Goal: Information Seeking & Learning: Learn about a topic

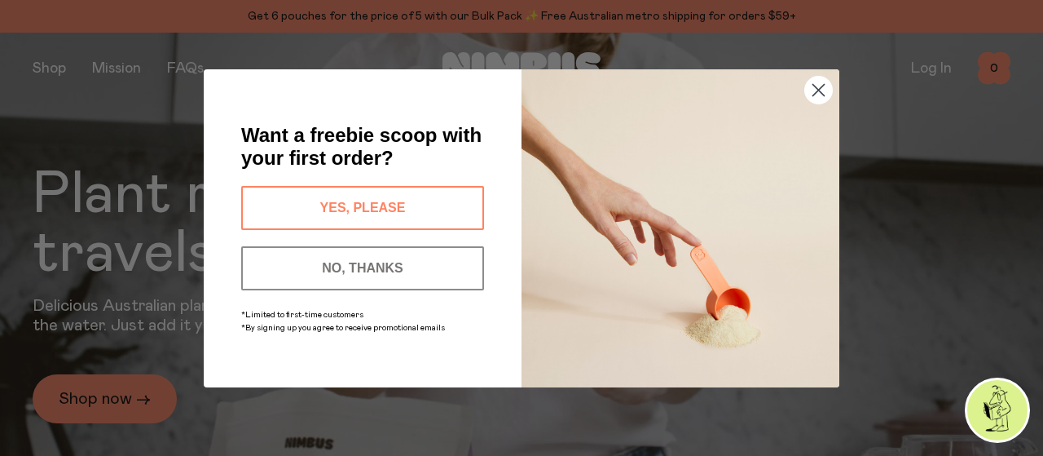
click at [821, 87] on circle "Close dialog" at bounding box center [818, 89] width 27 height 27
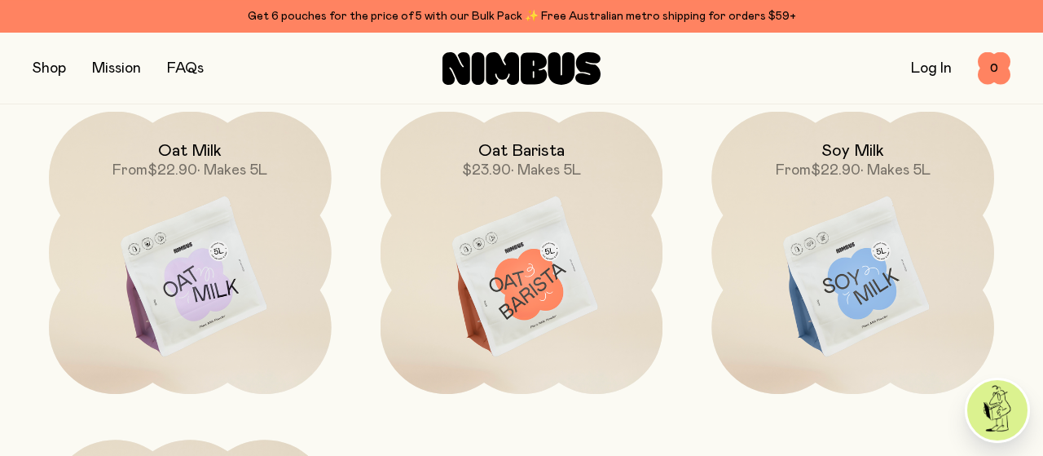
scroll to position [1187, 0]
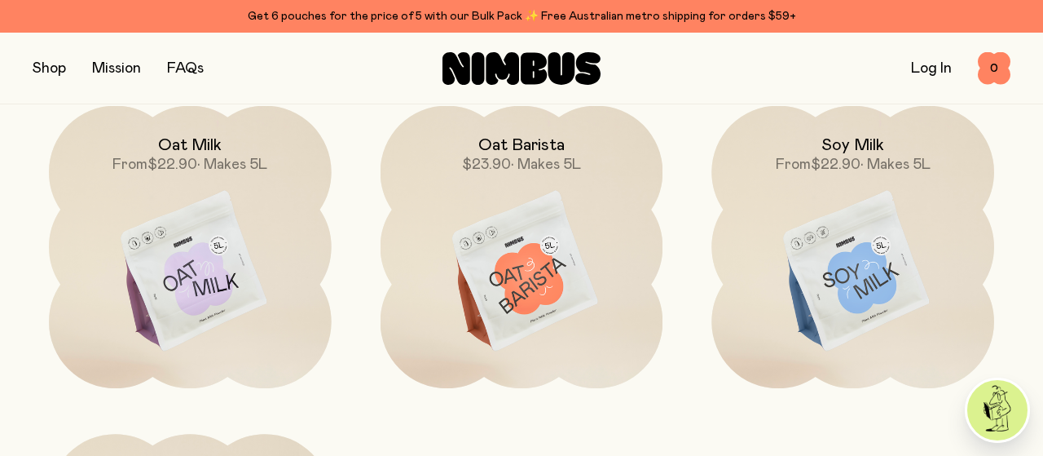
click at [121, 67] on link "Mission" at bounding box center [116, 68] width 49 height 15
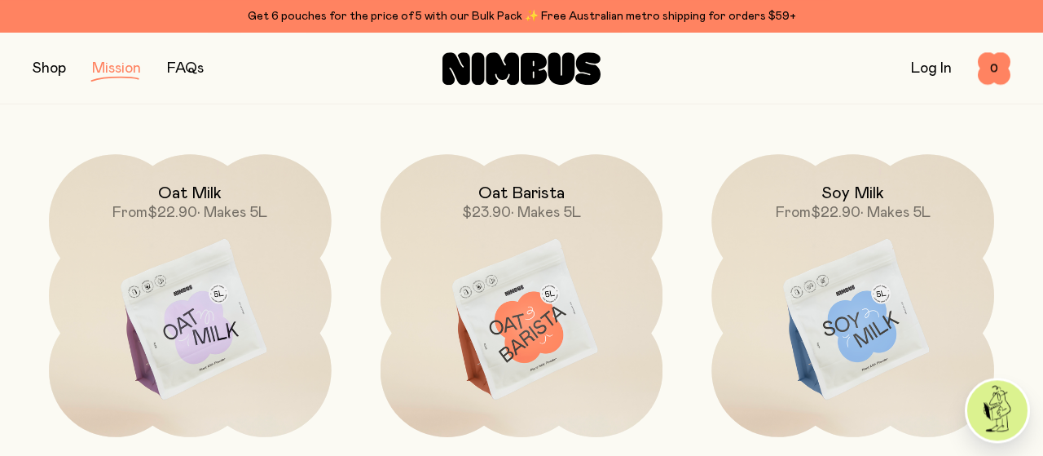
scroll to position [2034, 0]
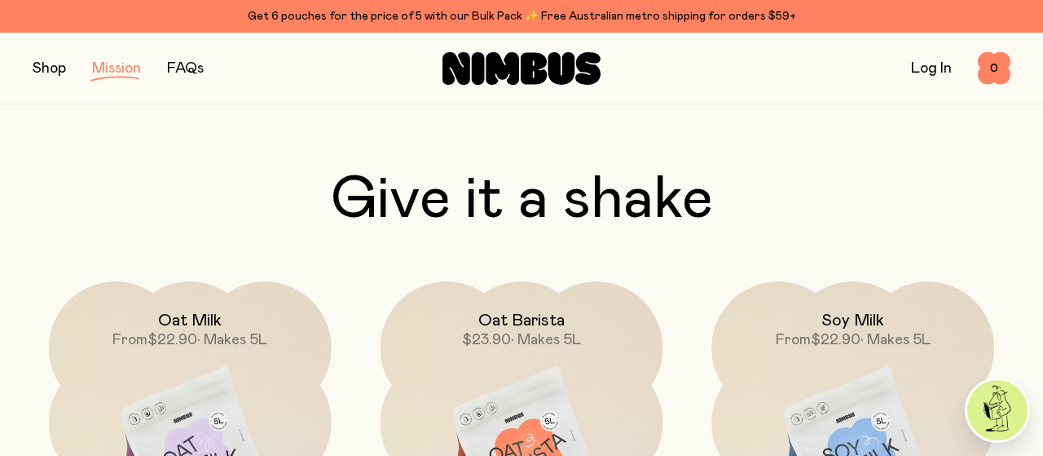
click at [187, 71] on link "FAQs" at bounding box center [185, 68] width 37 height 15
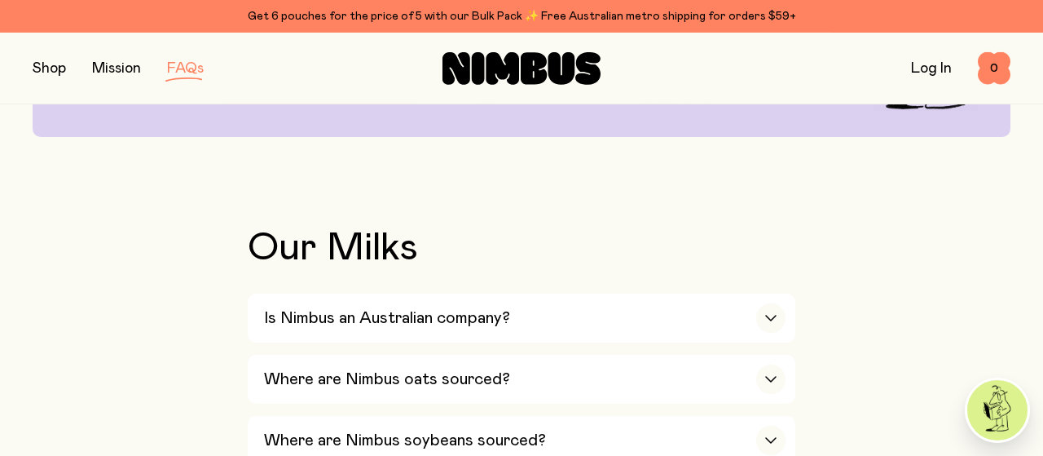
scroll to position [339, 0]
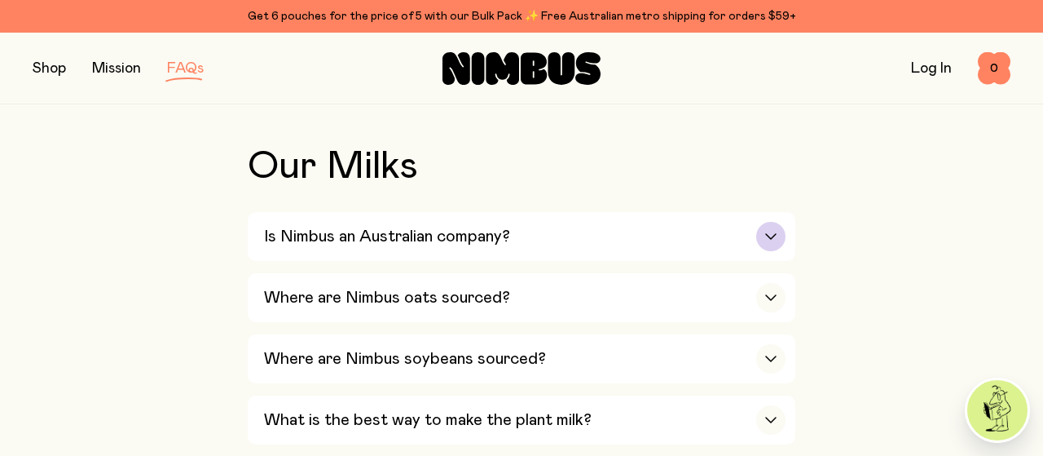
click at [769, 239] on icon "button" at bounding box center [770, 236] width 13 height 7
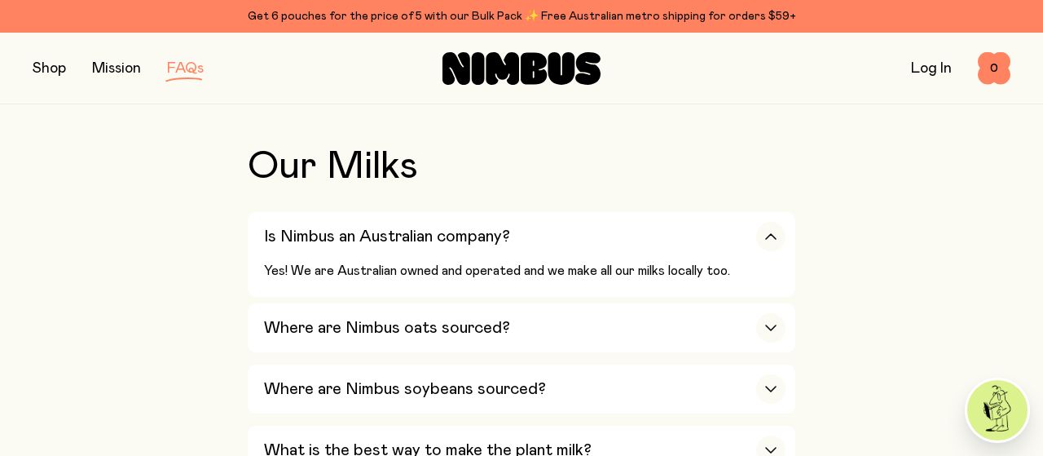
scroll to position [424, 0]
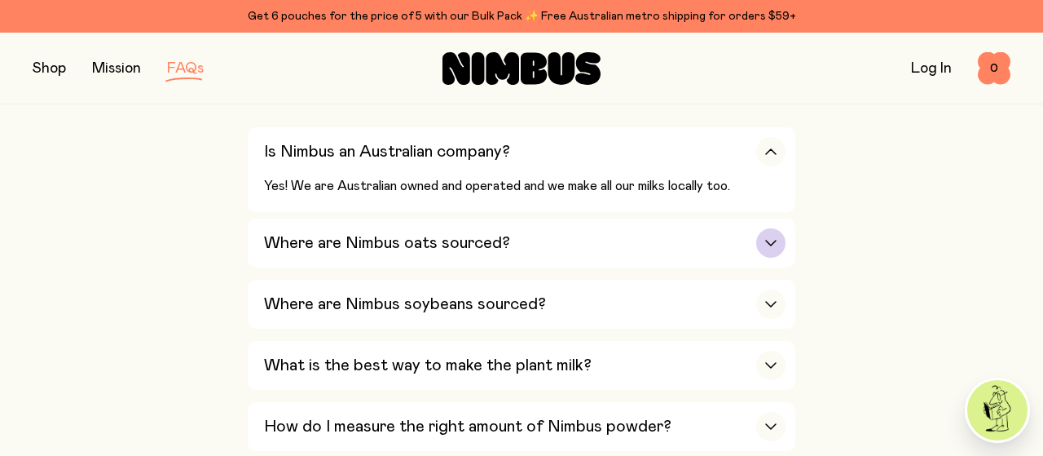
click at [764, 243] on div "button" at bounding box center [770, 242] width 29 height 29
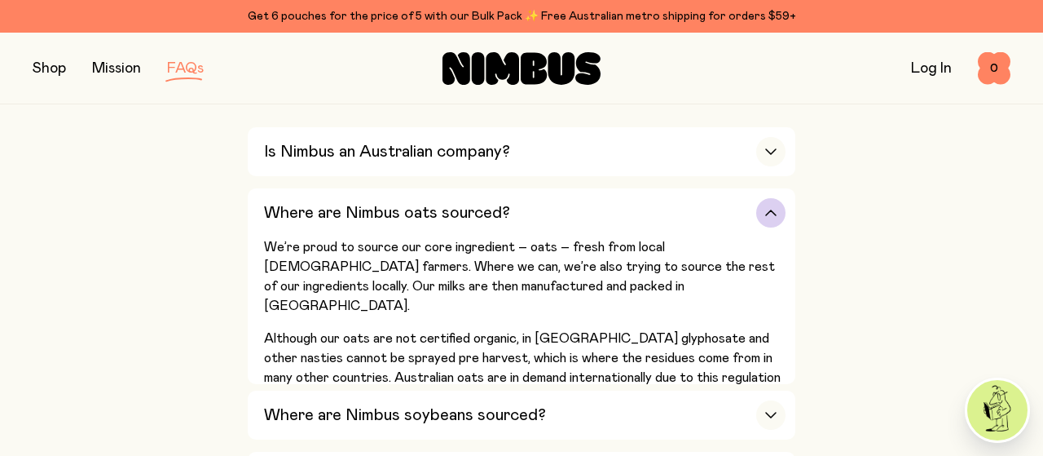
click at [773, 211] on icon "button" at bounding box center [771, 212] width 10 height 5
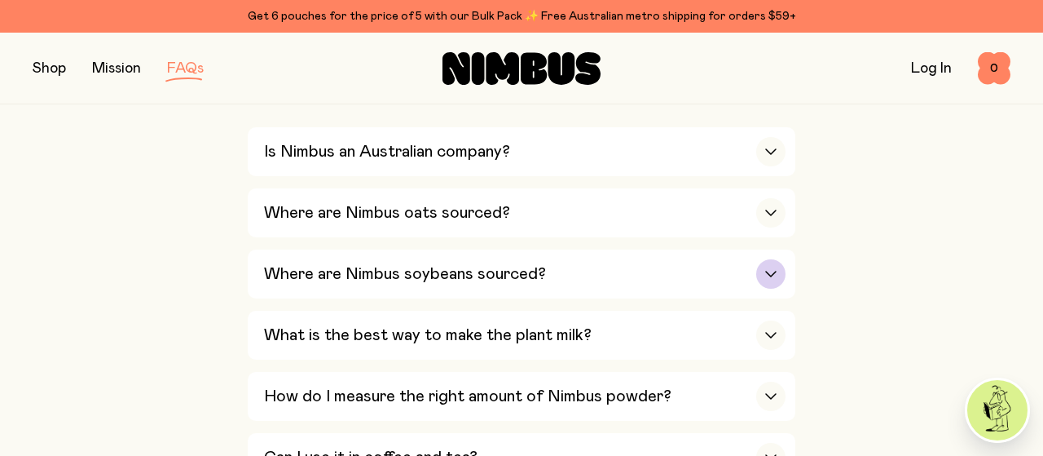
click at [771, 271] on icon "button" at bounding box center [770, 274] width 13 height 7
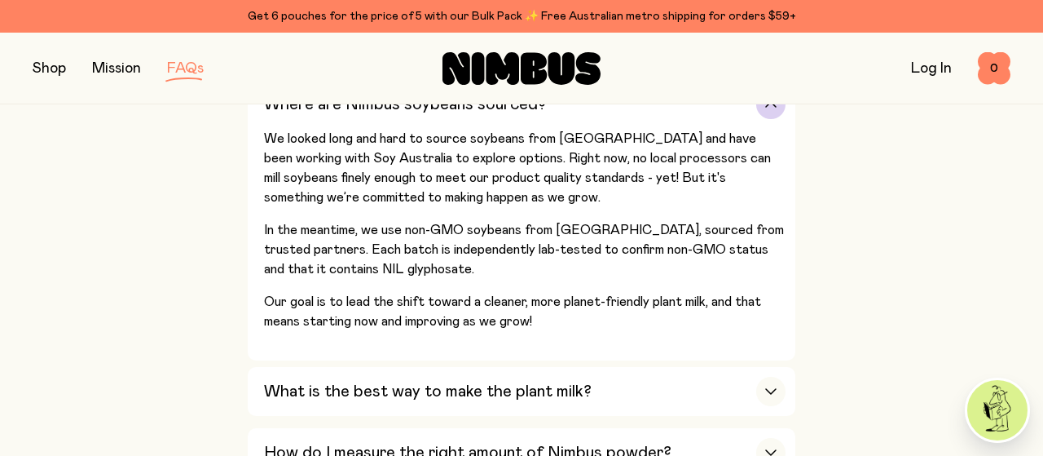
scroll to position [509, 0]
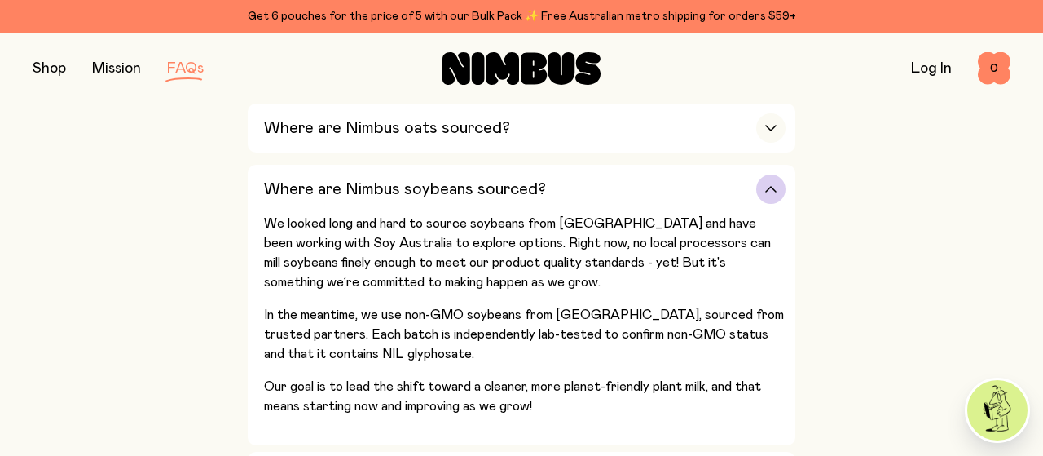
click at [769, 187] on icon "button" at bounding box center [770, 189] width 13 height 7
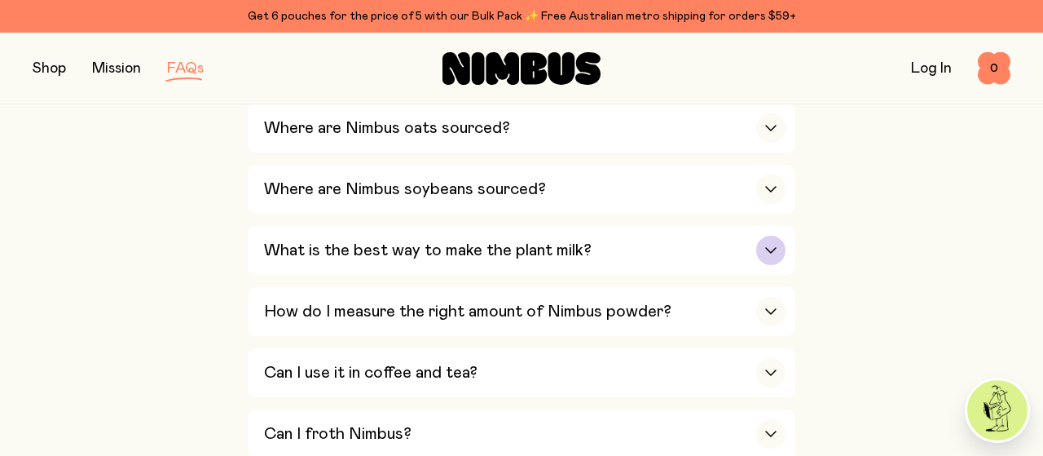
click at [769, 247] on icon "button" at bounding box center [770, 250] width 13 height 7
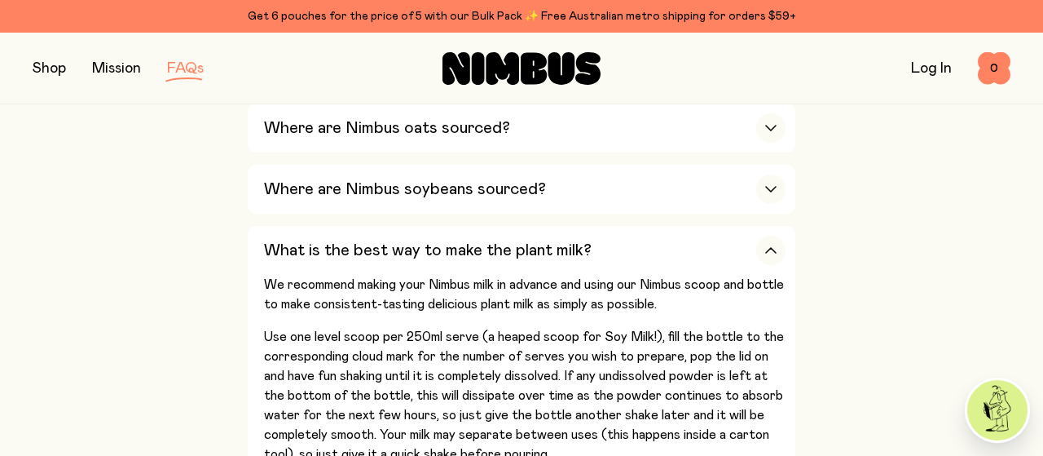
scroll to position [593, 0]
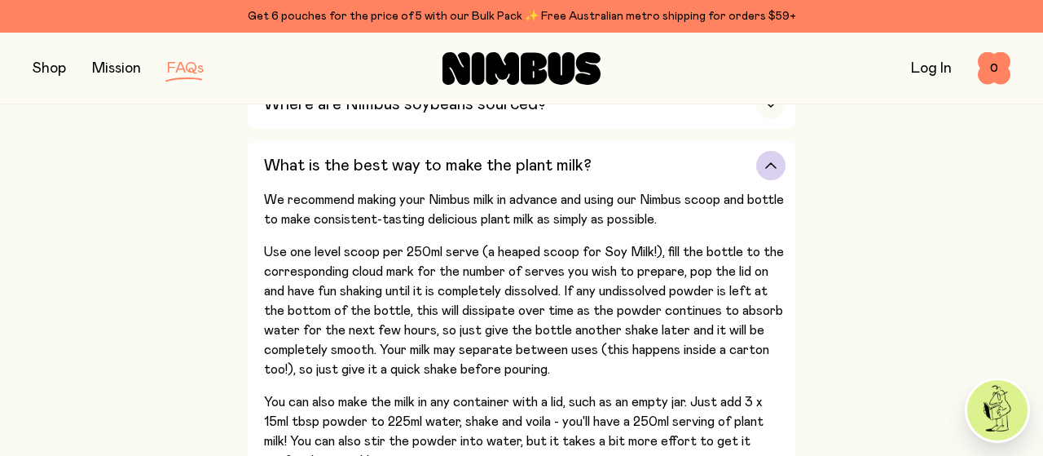
click at [773, 163] on icon "button" at bounding box center [771, 165] width 10 height 5
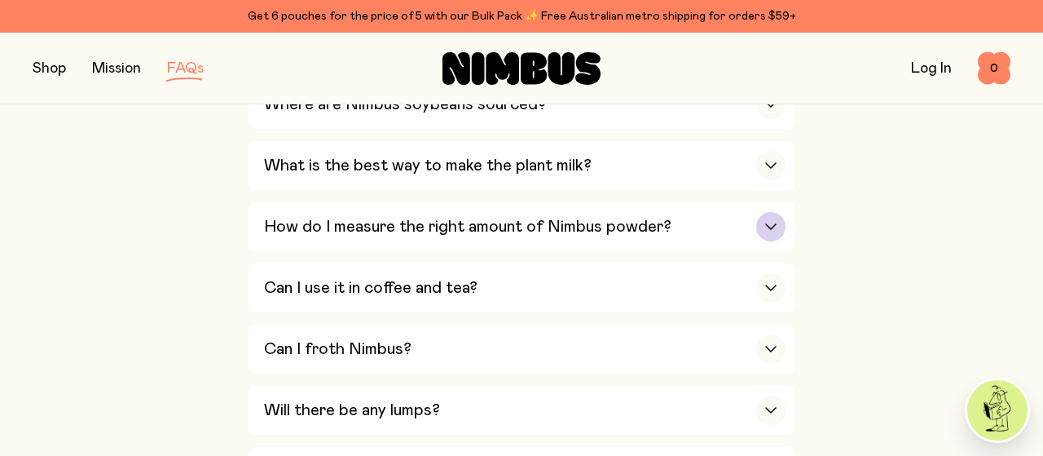
click at [769, 223] on icon "button" at bounding box center [770, 226] width 13 height 7
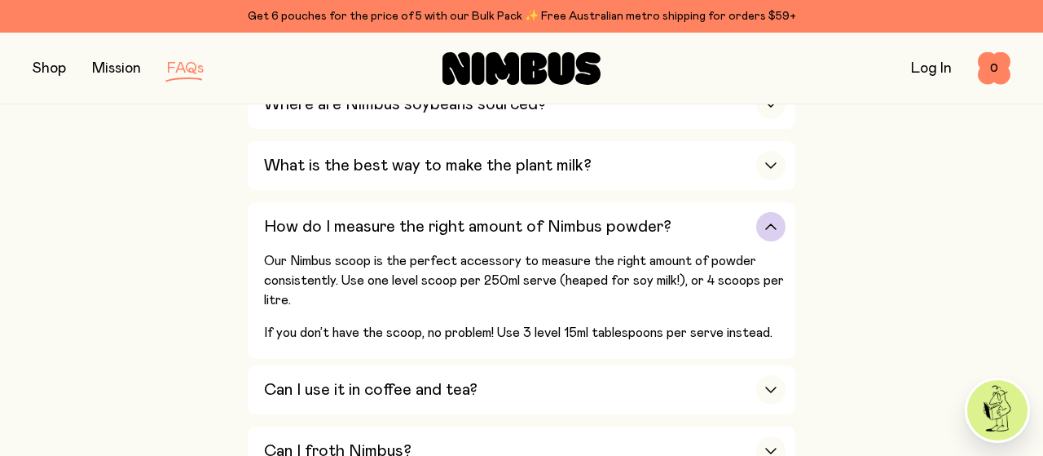
click at [767, 225] on icon "button" at bounding box center [771, 226] width 10 height 5
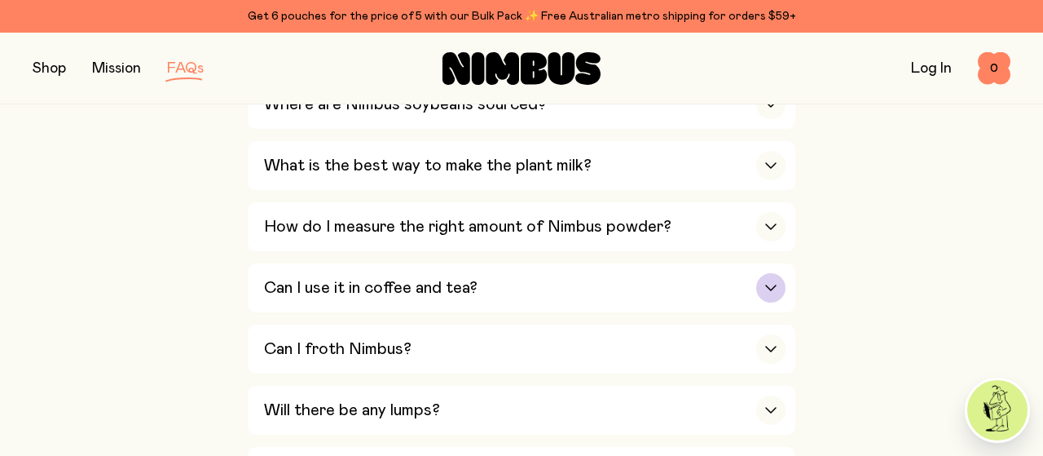
click at [769, 285] on icon "button" at bounding box center [771, 287] width 10 height 5
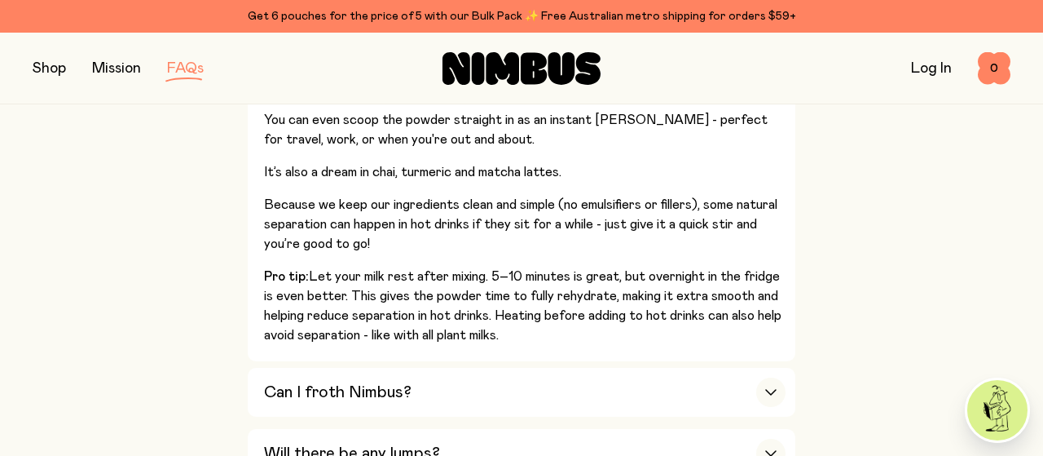
scroll to position [763, 0]
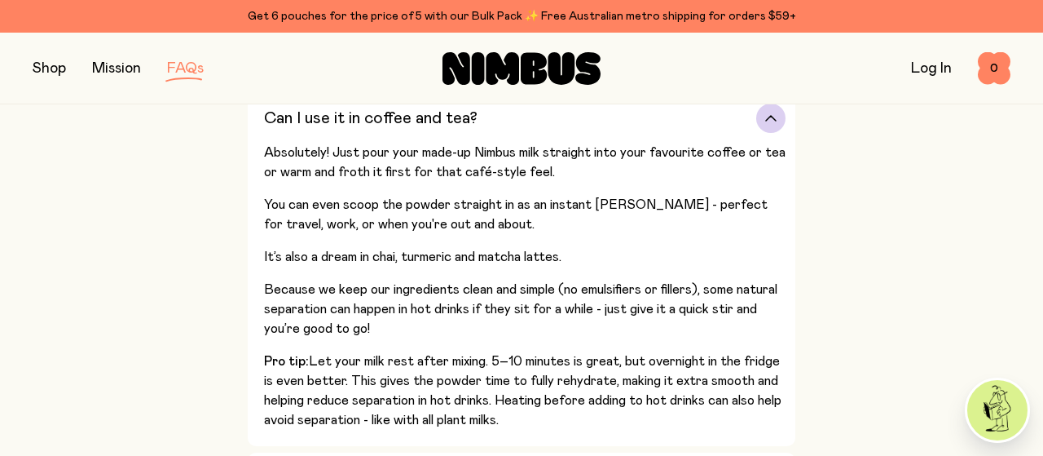
click at [765, 115] on icon "button" at bounding box center [770, 118] width 13 height 7
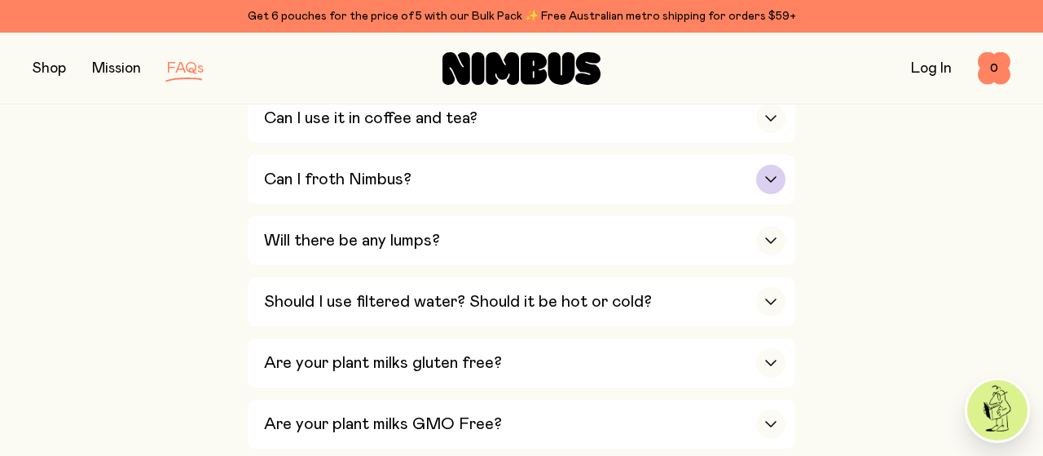
click at [767, 176] on icon "button" at bounding box center [770, 179] width 13 height 7
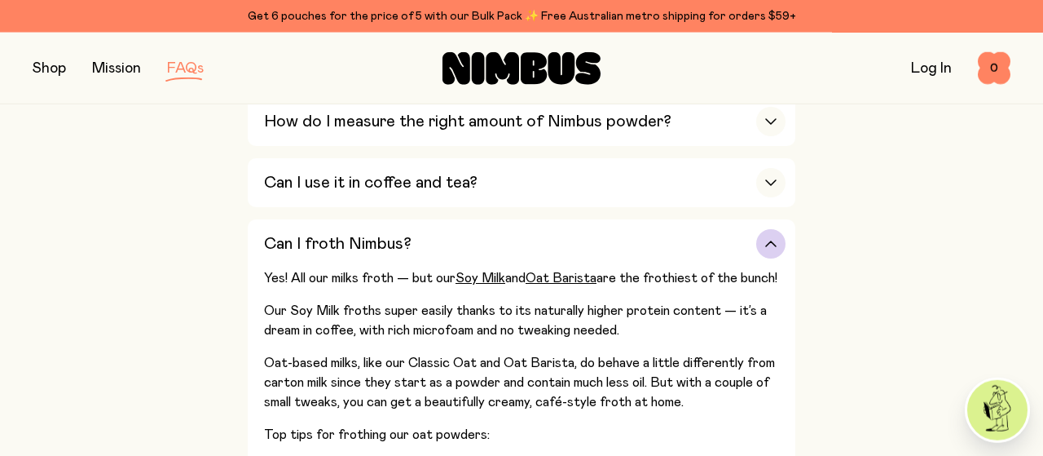
scroll to position [678, 0]
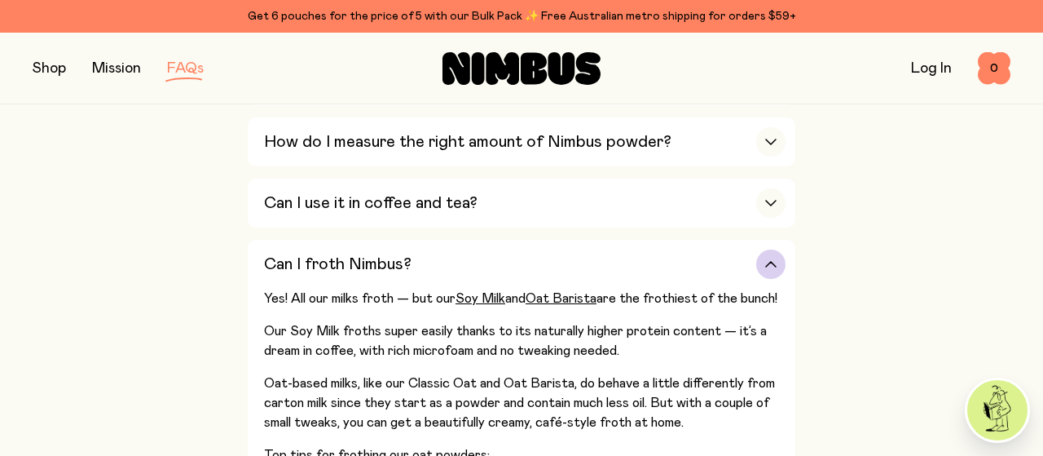
click at [766, 261] on icon "button" at bounding box center [770, 264] width 13 height 7
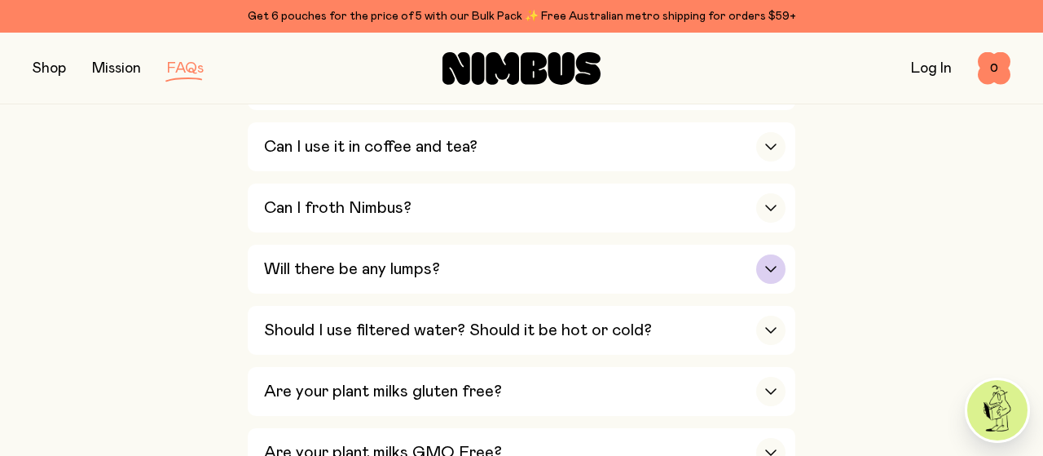
scroll to position [763, 0]
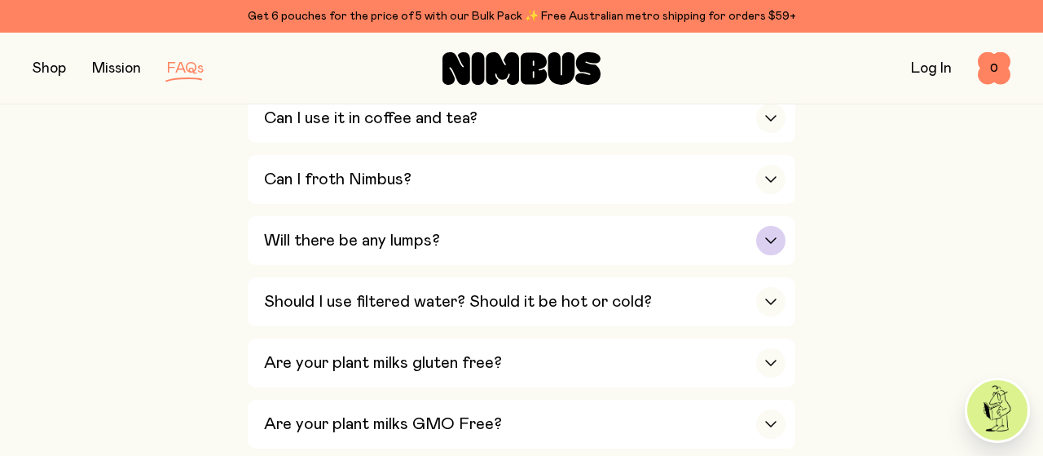
click at [772, 229] on div "button" at bounding box center [770, 240] width 29 height 29
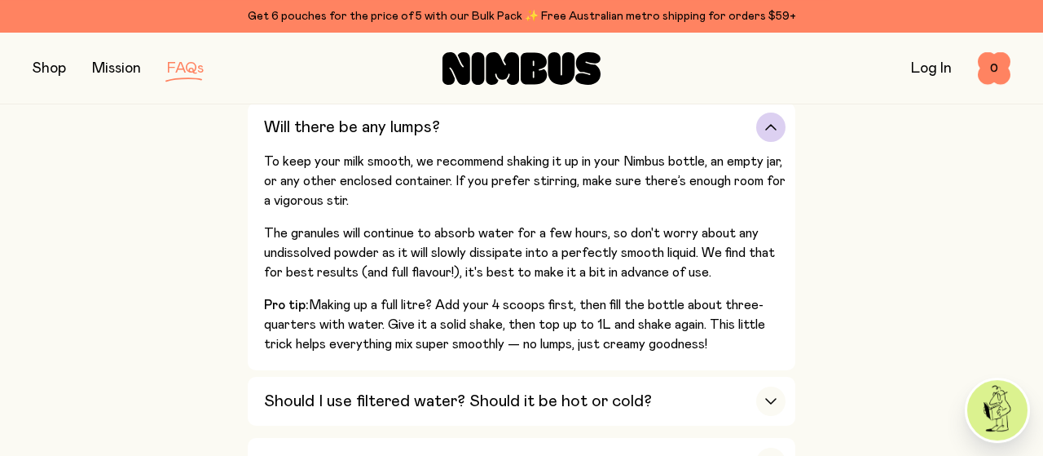
scroll to position [848, 0]
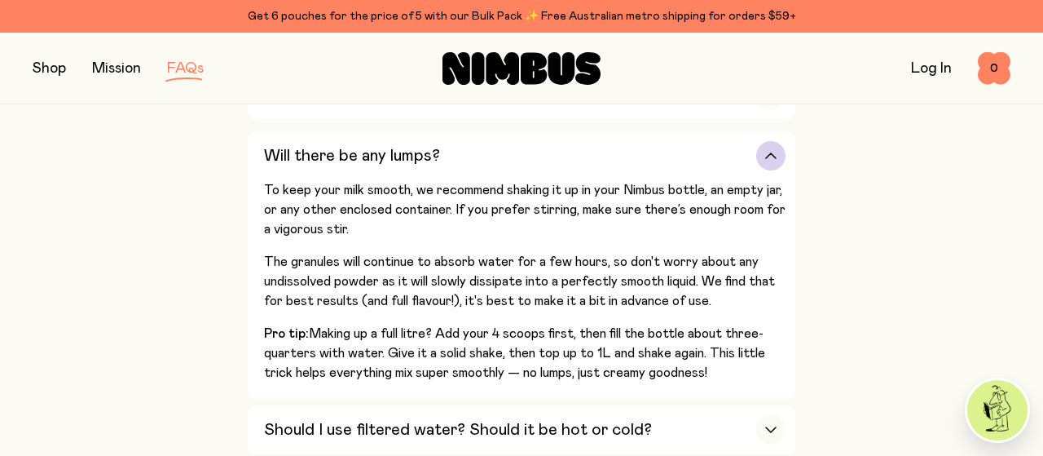
click at [772, 152] on icon "button" at bounding box center [770, 155] width 13 height 7
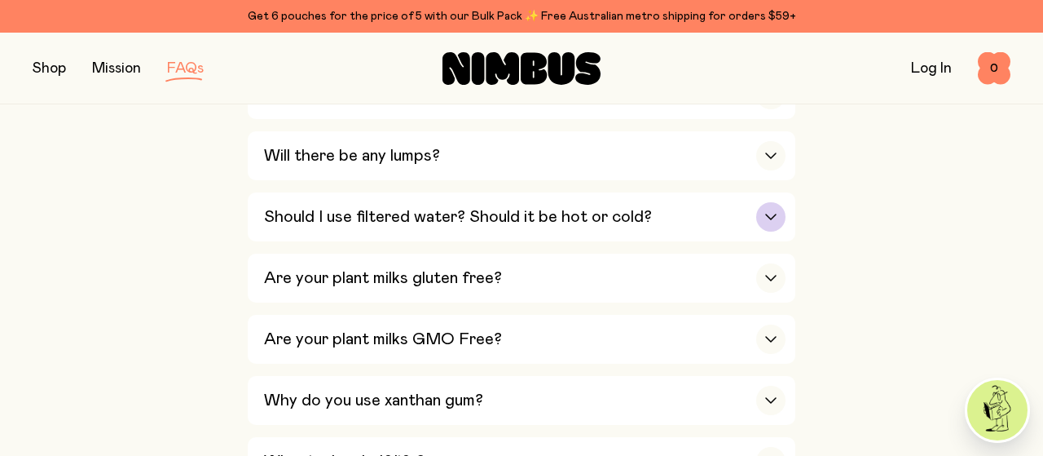
click at [769, 214] on icon "button" at bounding box center [771, 216] width 10 height 5
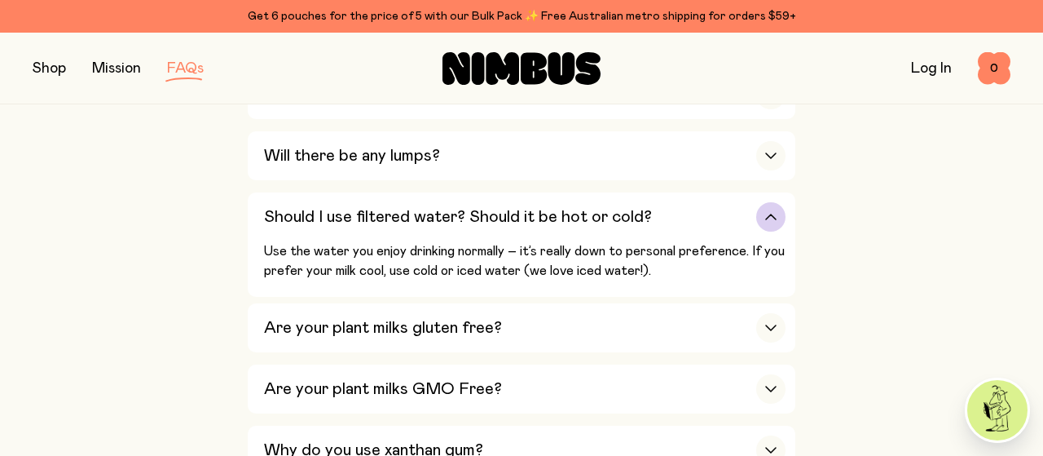
click at [770, 205] on div "button" at bounding box center [770, 216] width 29 height 29
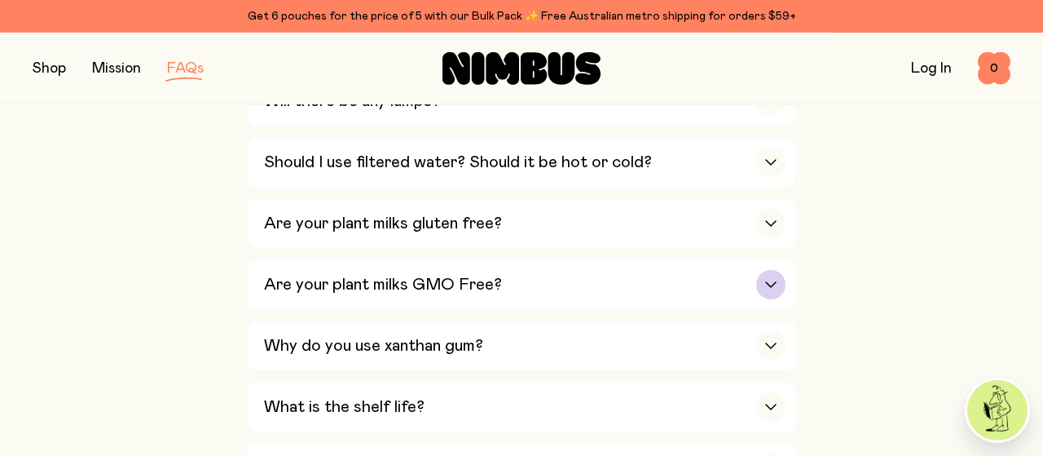
scroll to position [932, 0]
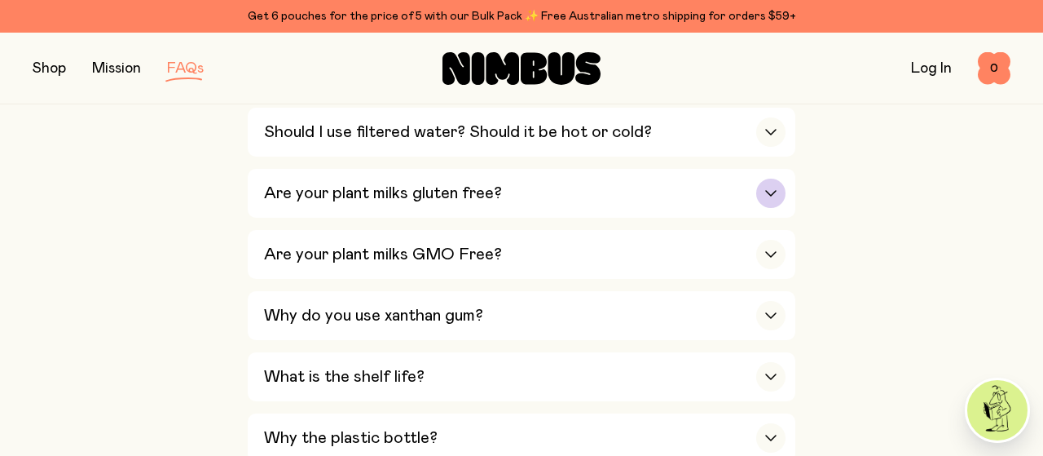
click at [769, 191] on div "button" at bounding box center [770, 192] width 29 height 29
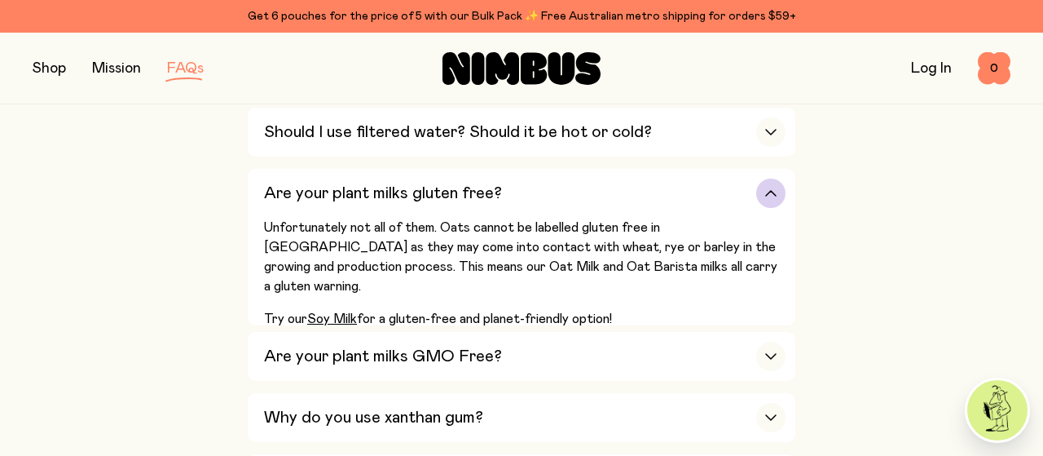
click at [766, 190] on icon "button" at bounding box center [770, 193] width 13 height 7
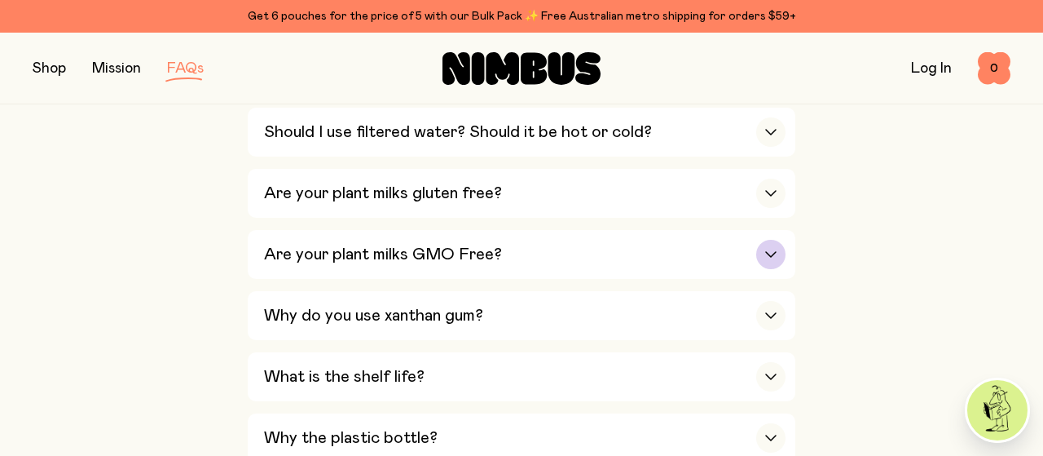
click at [772, 251] on icon "button" at bounding box center [770, 254] width 13 height 7
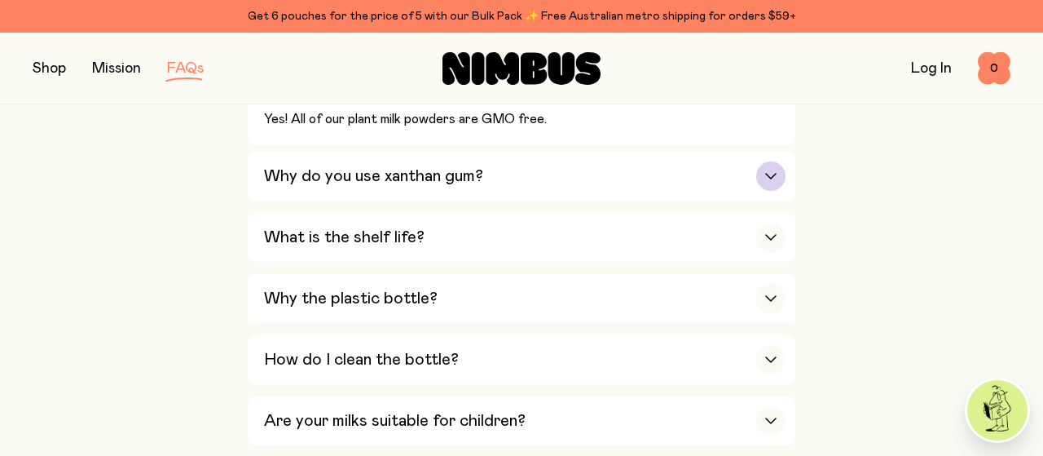
scroll to position [1017, 0]
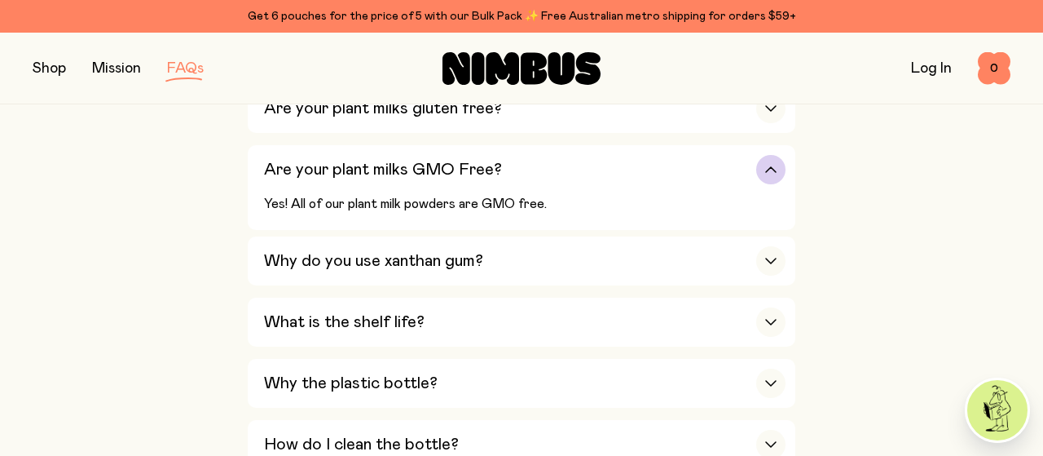
click at [771, 166] on icon "button" at bounding box center [770, 169] width 13 height 7
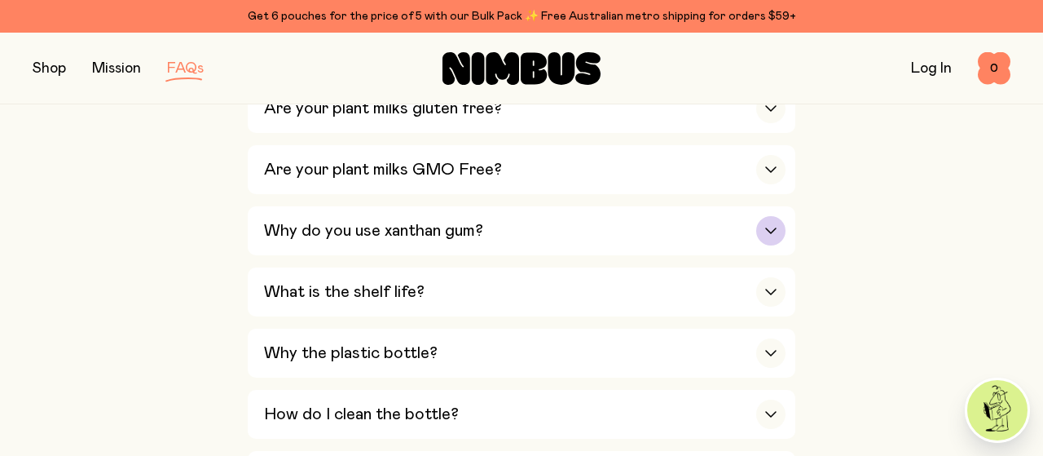
click at [765, 217] on div "button" at bounding box center [770, 230] width 29 height 29
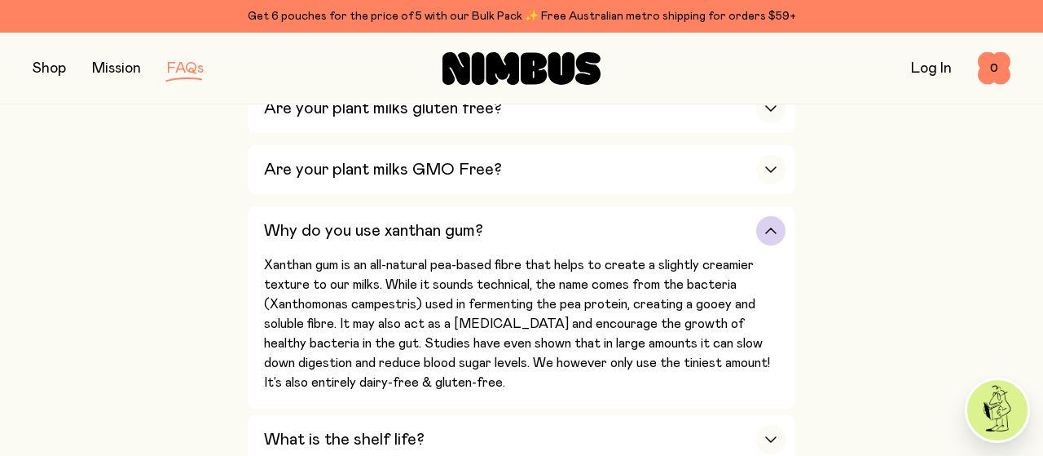
click at [775, 227] on icon "button" at bounding box center [770, 230] width 13 height 7
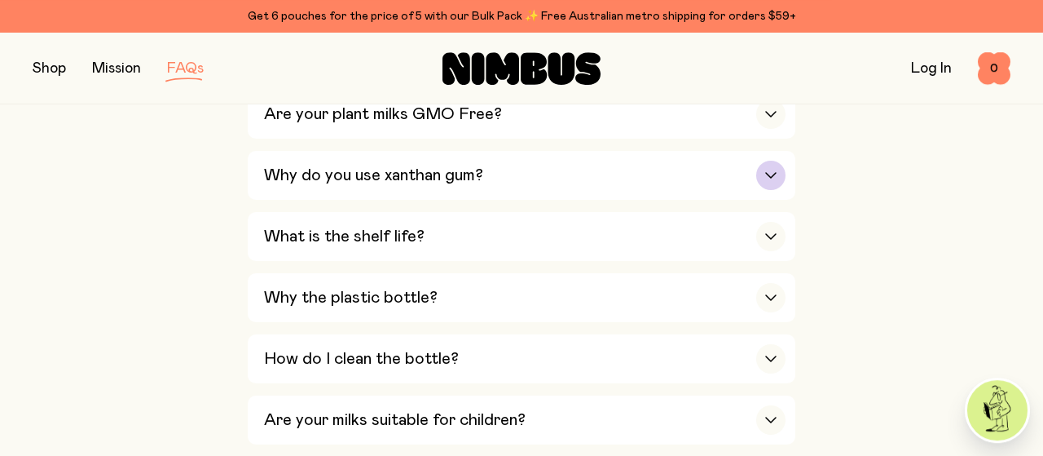
scroll to position [1102, 0]
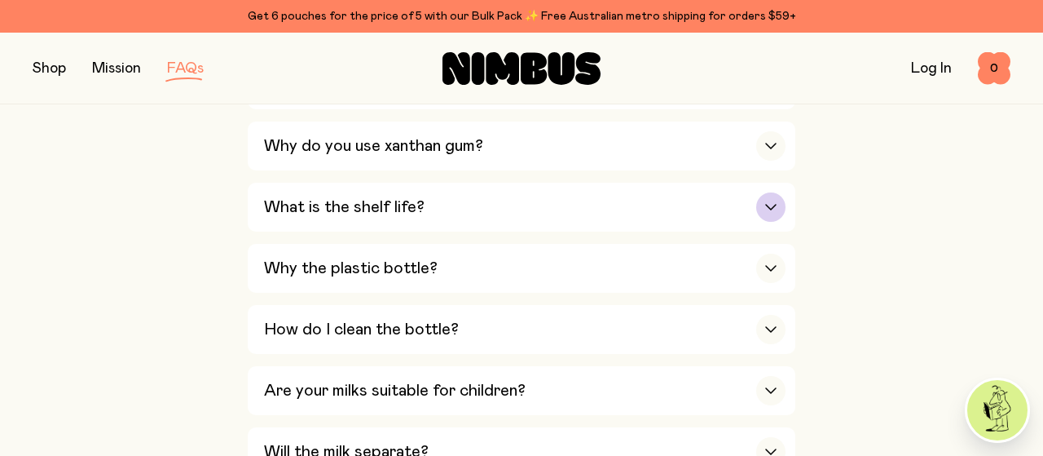
click at [770, 204] on icon "button" at bounding box center [770, 207] width 13 height 7
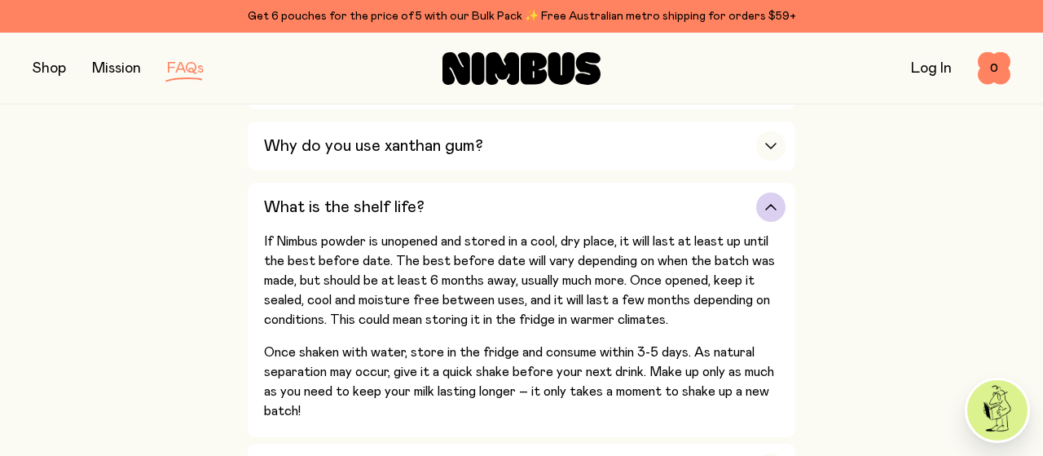
click at [773, 205] on icon "button" at bounding box center [771, 207] width 10 height 5
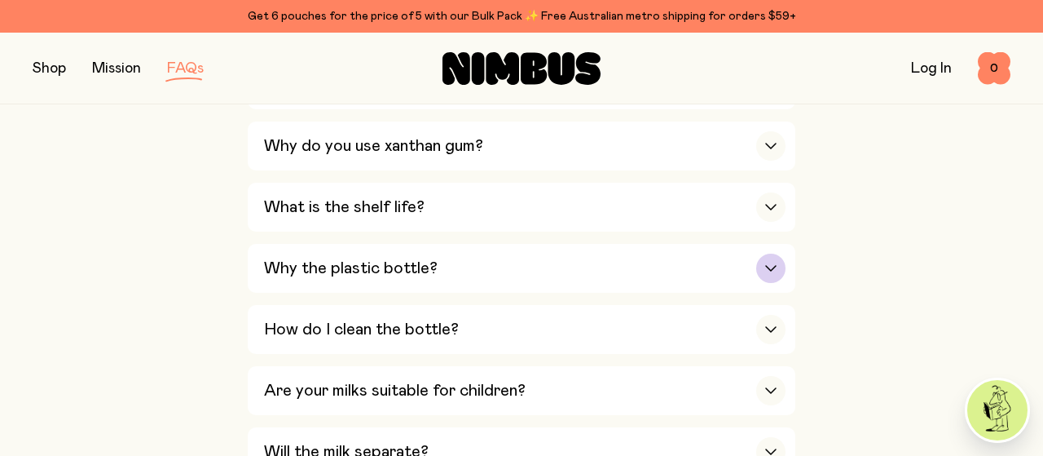
click at [772, 265] on icon "button" at bounding box center [770, 268] width 13 height 7
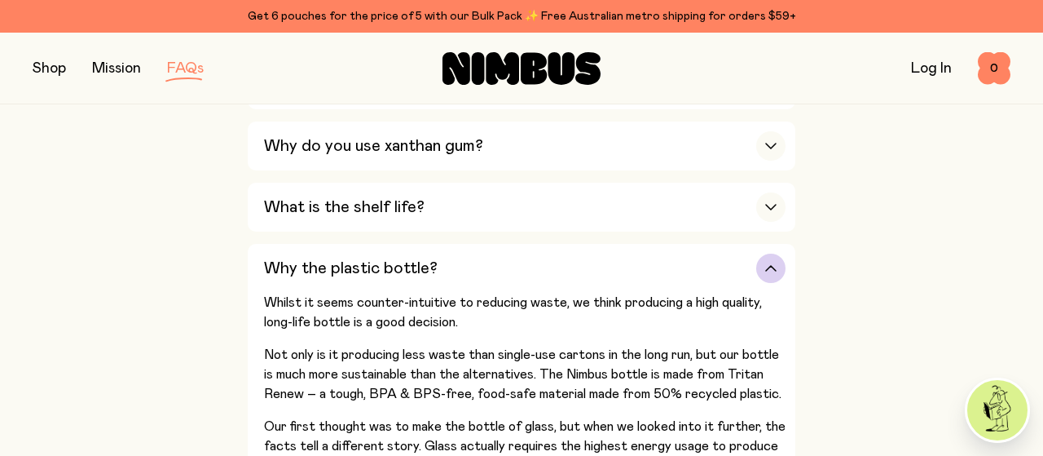
click at [770, 266] on icon "button" at bounding box center [771, 268] width 10 height 5
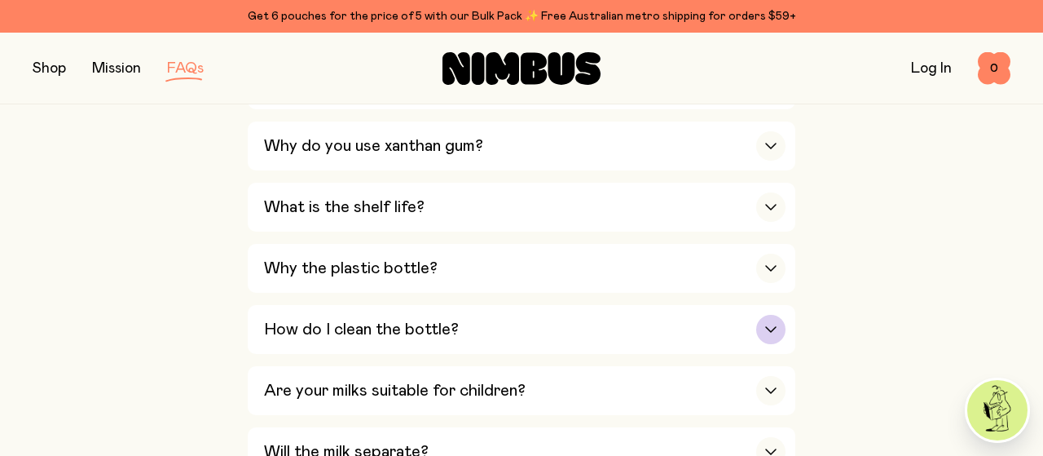
click at [771, 326] on icon "button" at bounding box center [770, 329] width 13 height 7
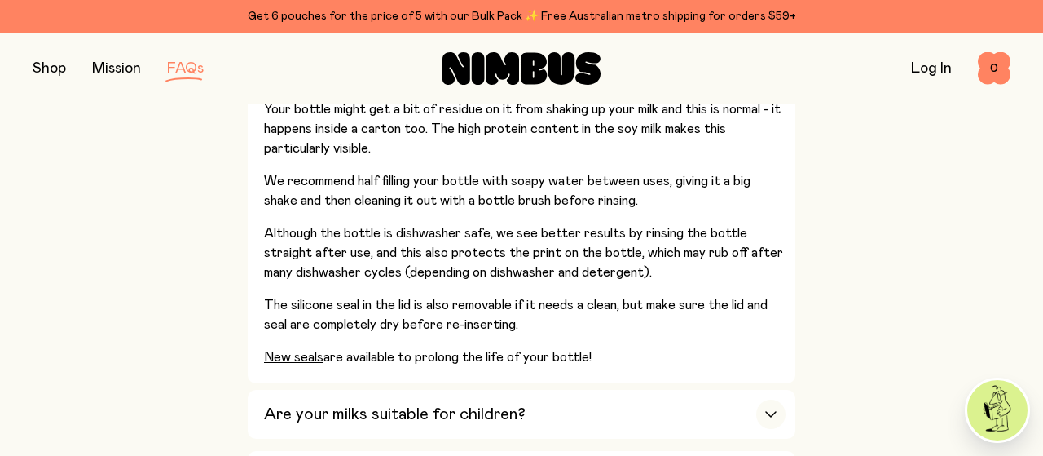
scroll to position [1271, 0]
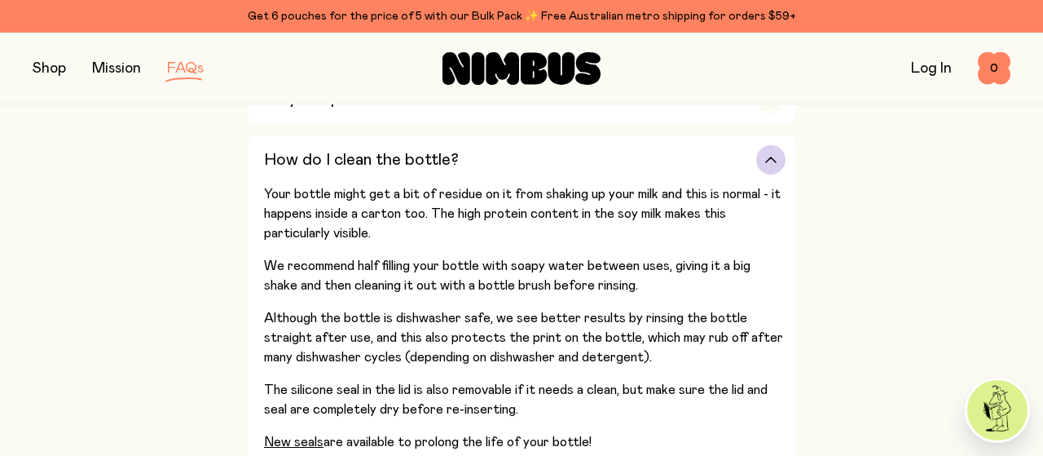
click at [769, 157] on icon "button" at bounding box center [771, 159] width 10 height 5
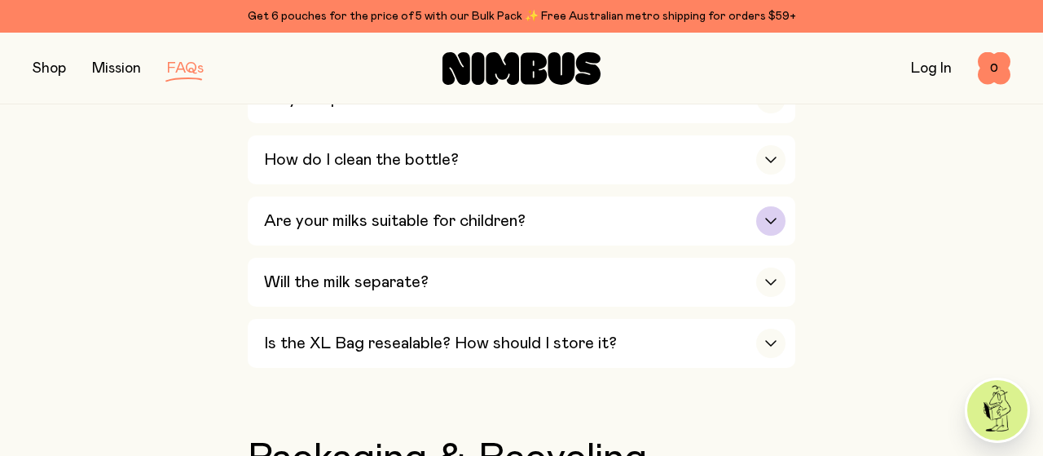
click at [775, 214] on div "button" at bounding box center [770, 220] width 29 height 29
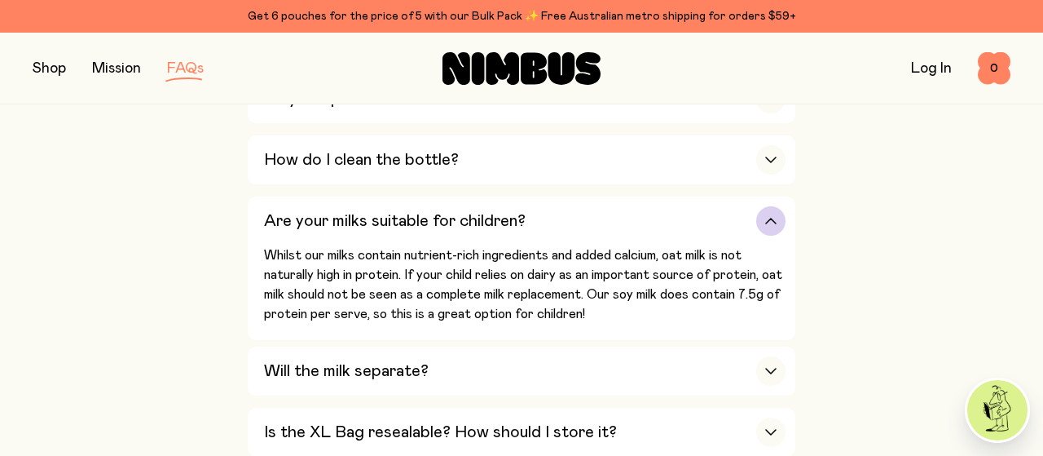
click at [769, 218] on icon "button" at bounding box center [770, 221] width 13 height 7
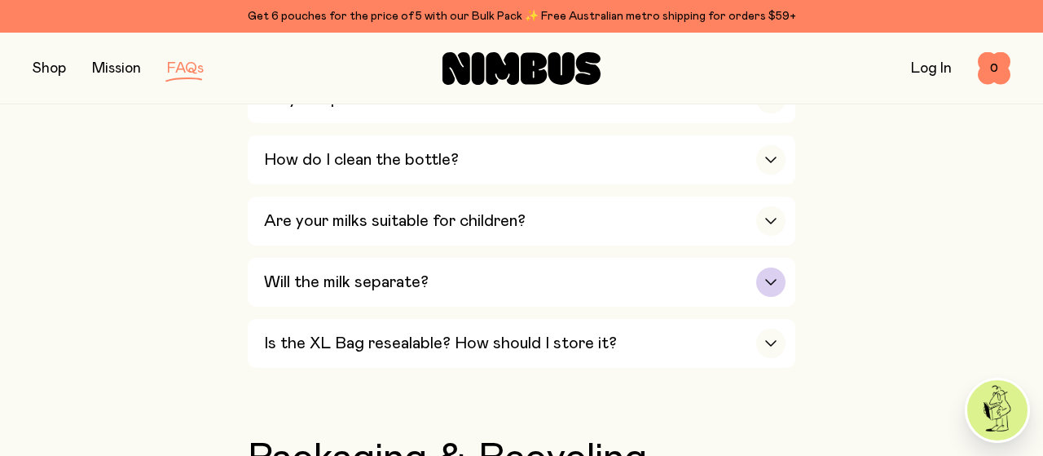
click at [776, 279] on icon "button" at bounding box center [770, 282] width 13 height 7
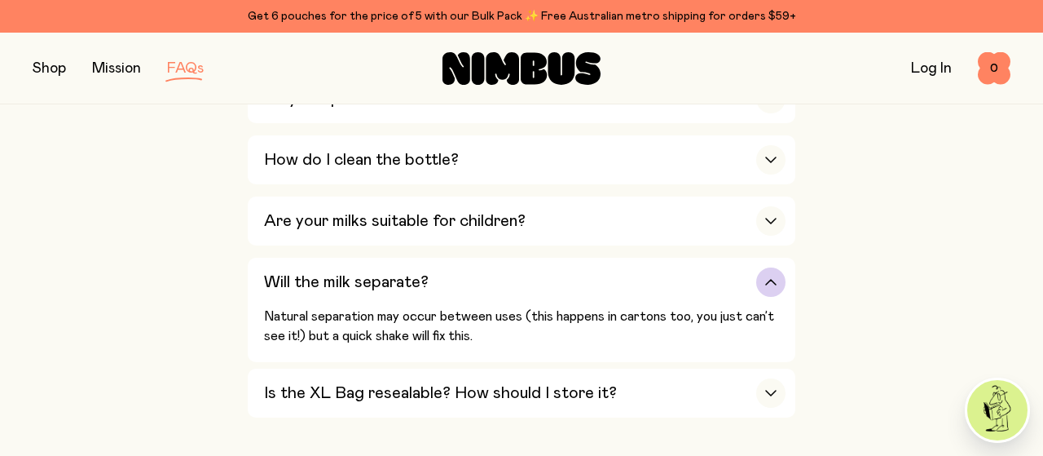
click at [775, 279] on icon "button" at bounding box center [770, 282] width 13 height 7
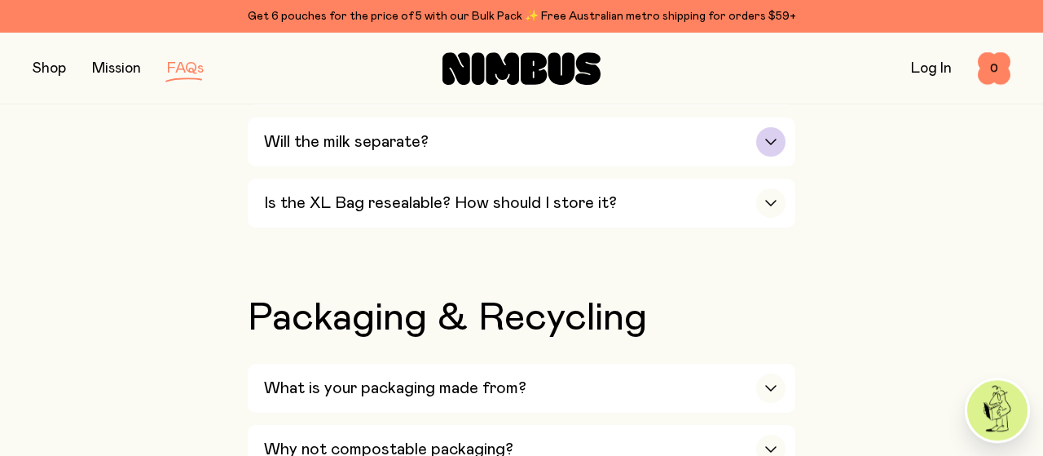
scroll to position [1441, 0]
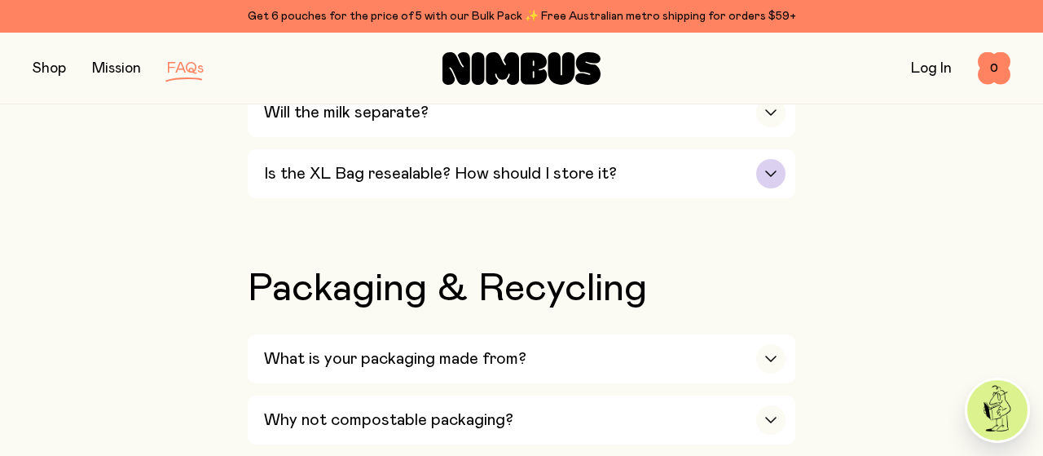
click at [776, 171] on icon "button" at bounding box center [771, 173] width 10 height 5
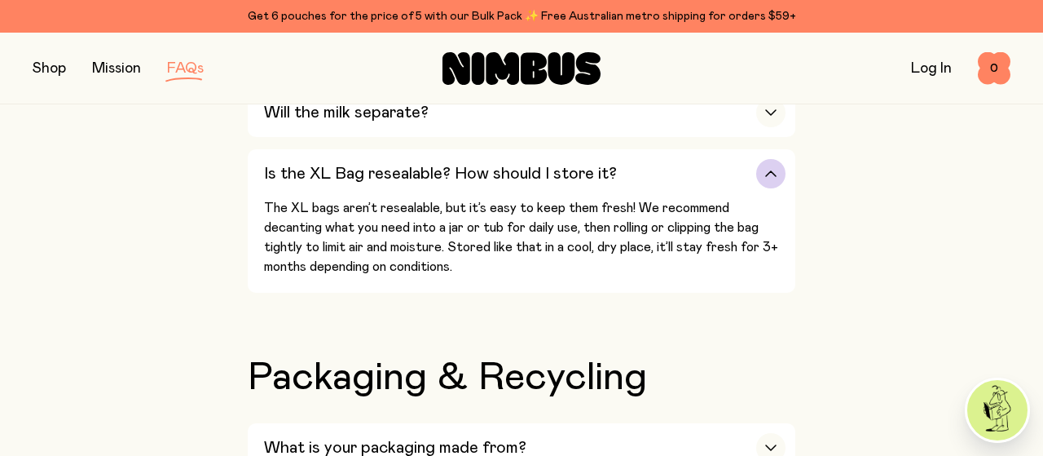
click at [767, 159] on div "button" at bounding box center [770, 173] width 29 height 29
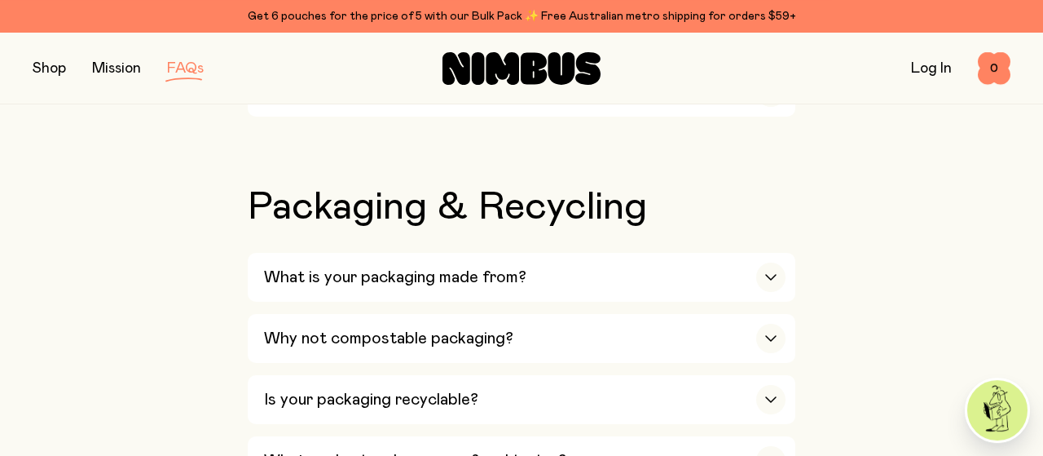
scroll to position [1610, 0]
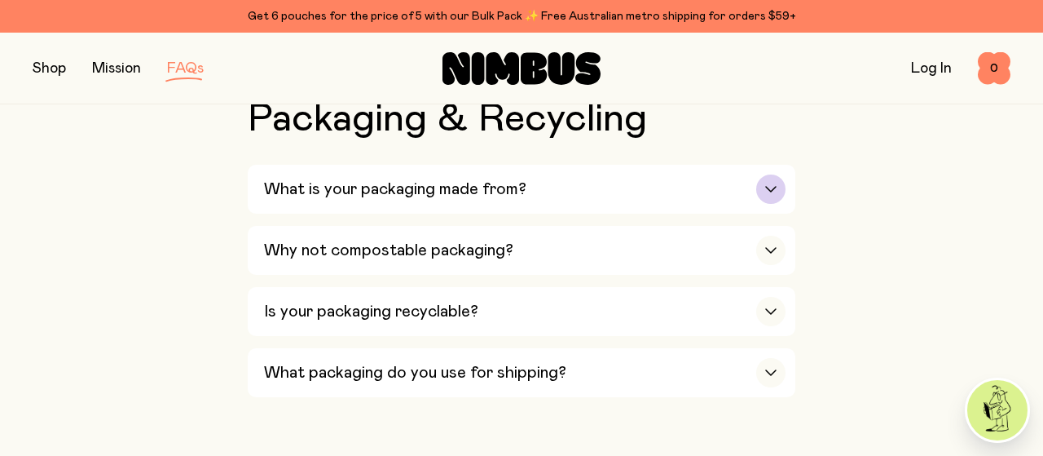
click at [770, 186] on icon "button" at bounding box center [770, 189] width 13 height 7
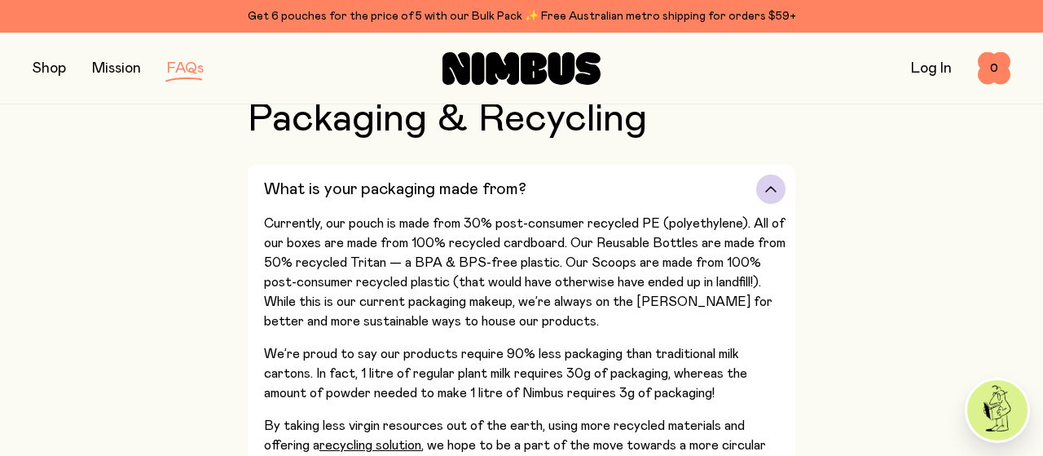
click at [769, 174] on div "button" at bounding box center [770, 188] width 29 height 29
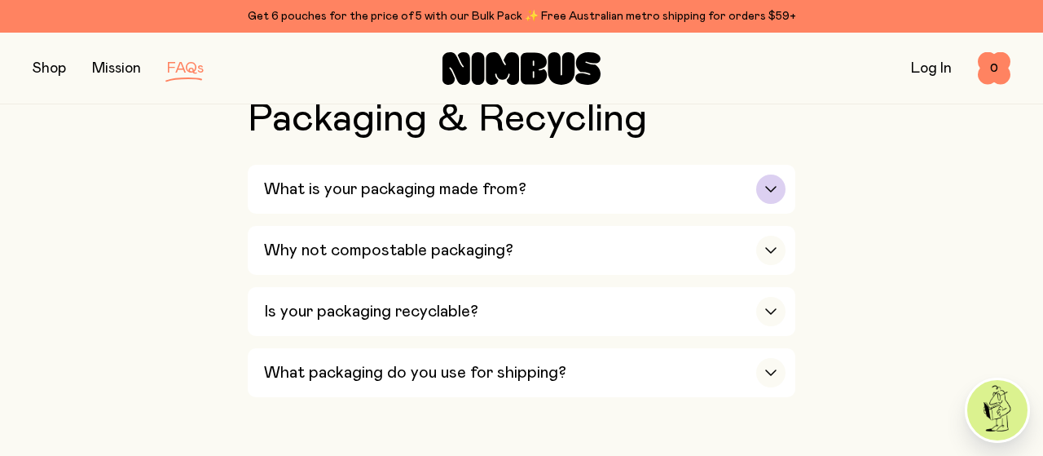
scroll to position [1695, 0]
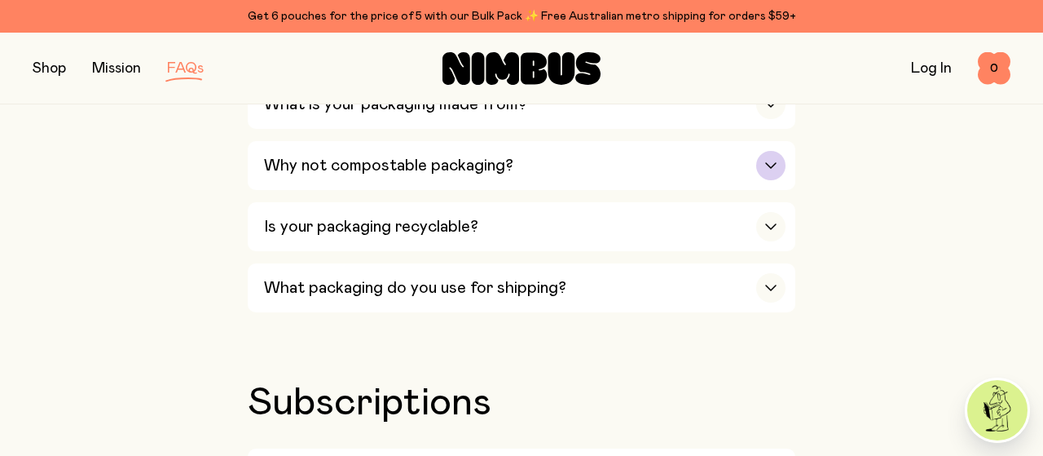
click at [773, 162] on icon "button" at bounding box center [770, 165] width 13 height 7
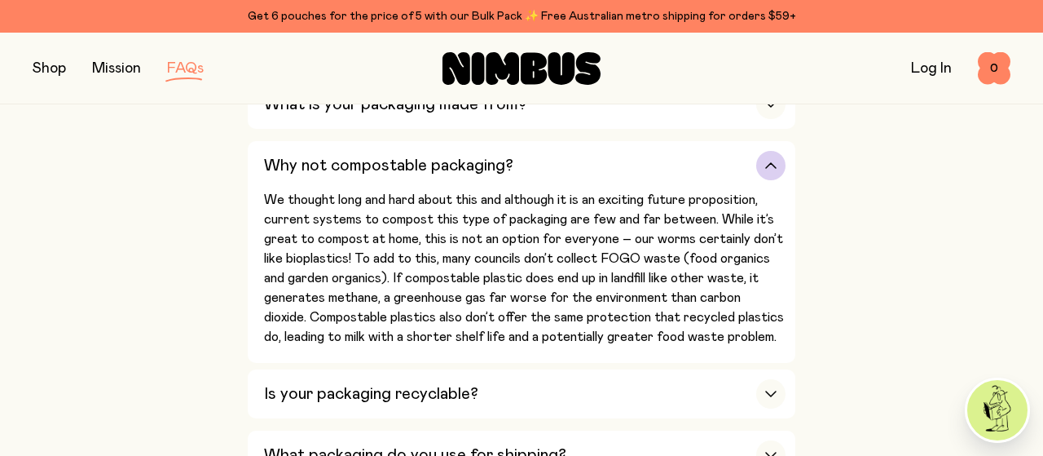
click at [777, 162] on icon "button" at bounding box center [770, 165] width 13 height 7
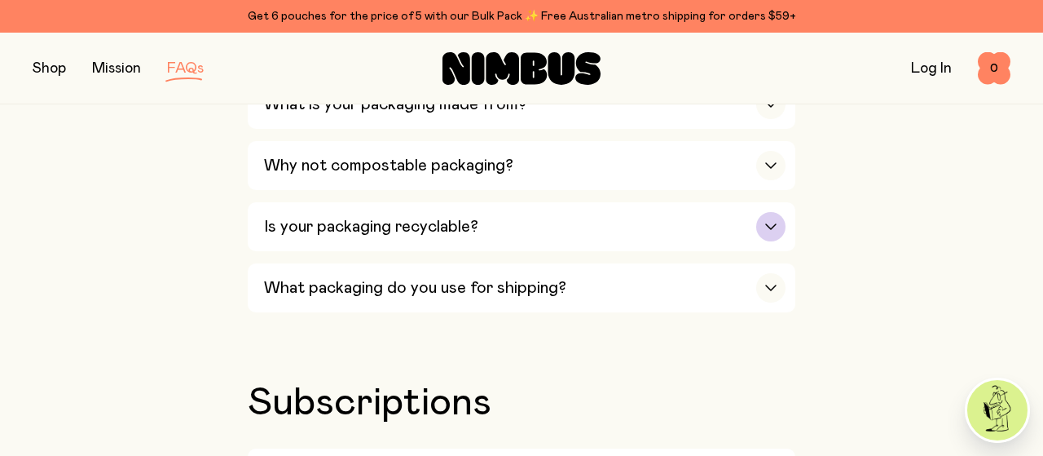
click at [765, 212] on div "button" at bounding box center [770, 226] width 29 height 29
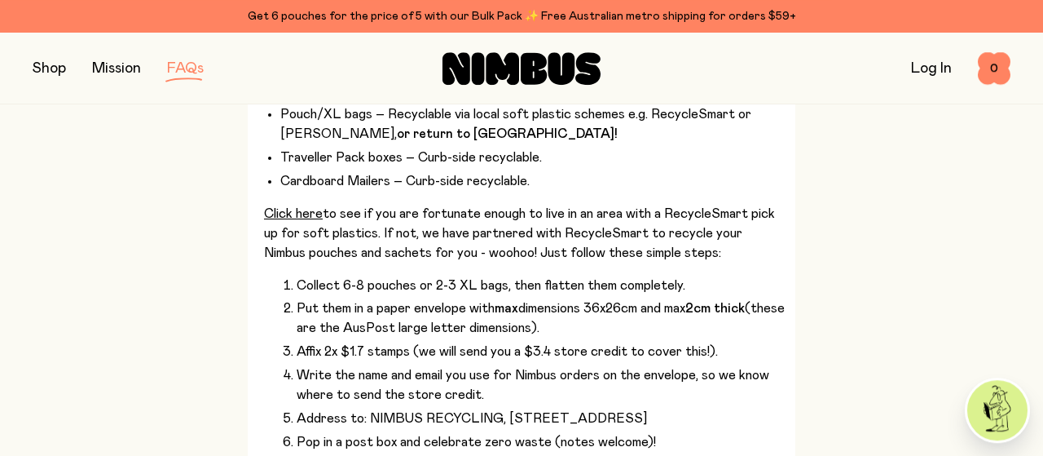
scroll to position [1950, 0]
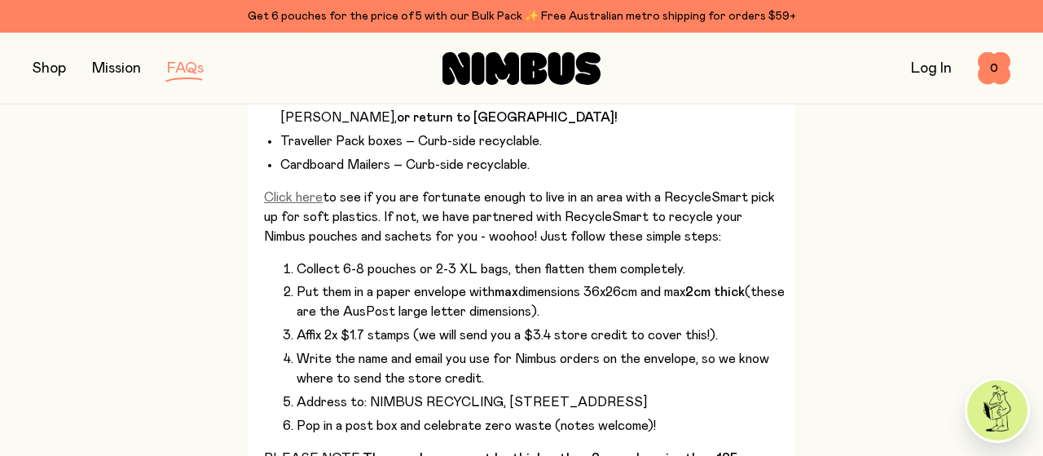
click at [275, 191] on link "Click here" at bounding box center [293, 197] width 59 height 13
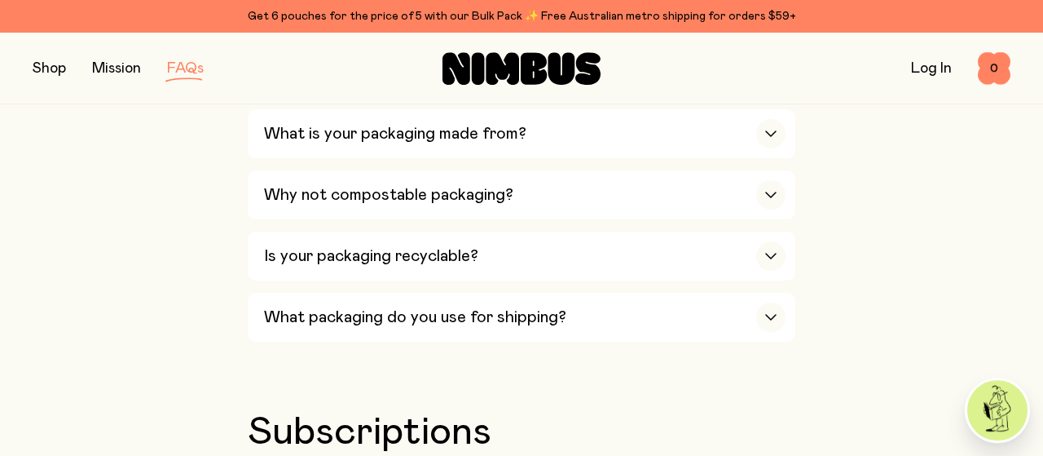
scroll to position [1695, 0]
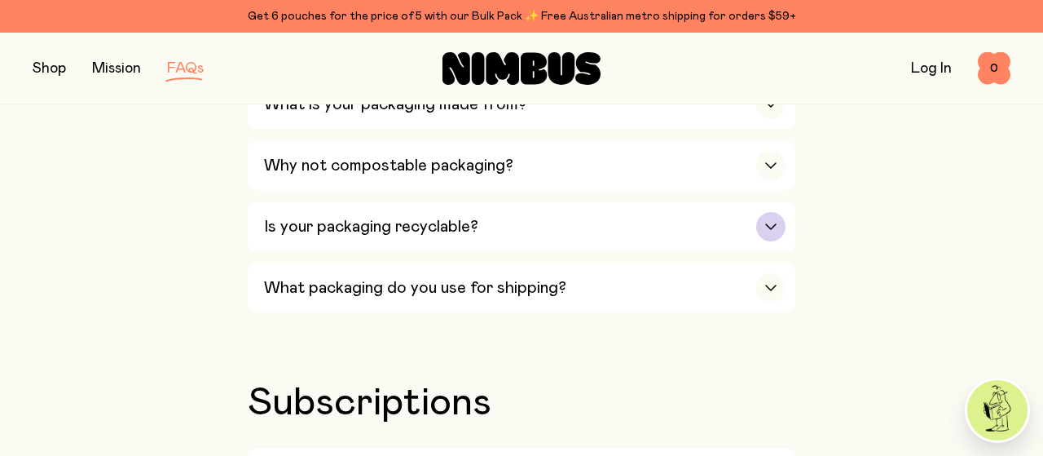
click at [773, 224] on icon "button" at bounding box center [771, 226] width 10 height 5
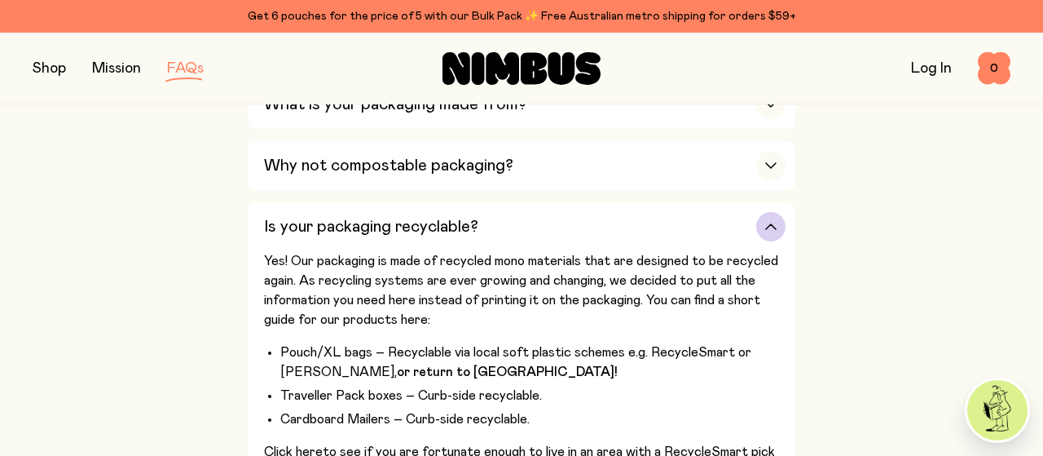
click at [775, 223] on icon "button" at bounding box center [770, 226] width 13 height 7
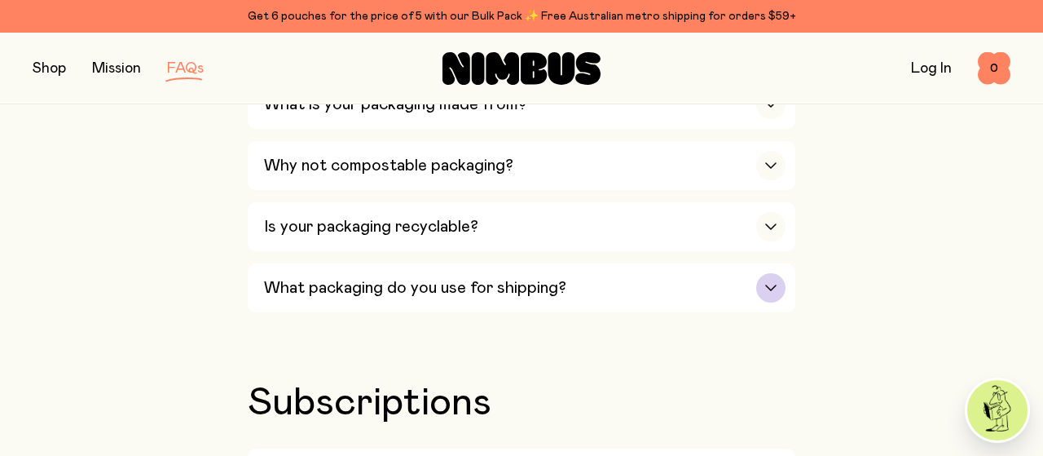
click at [772, 284] on icon "button" at bounding box center [770, 287] width 13 height 7
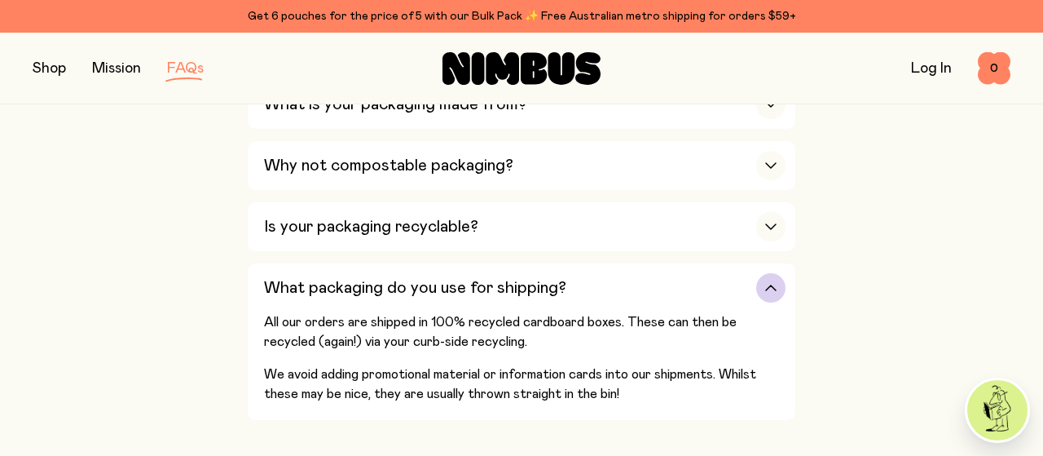
click at [771, 284] on icon "button" at bounding box center [770, 287] width 13 height 7
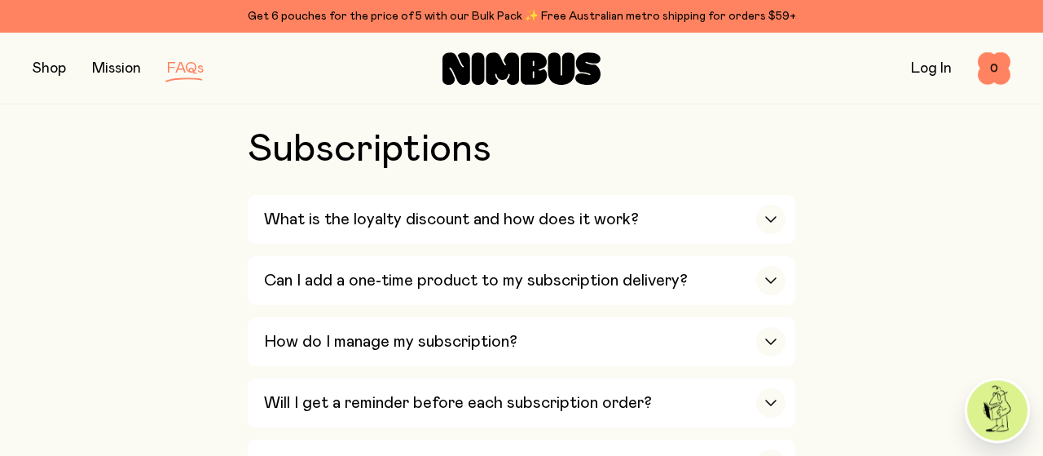
scroll to position [1950, 0]
click at [776, 216] on icon "button" at bounding box center [771, 218] width 10 height 5
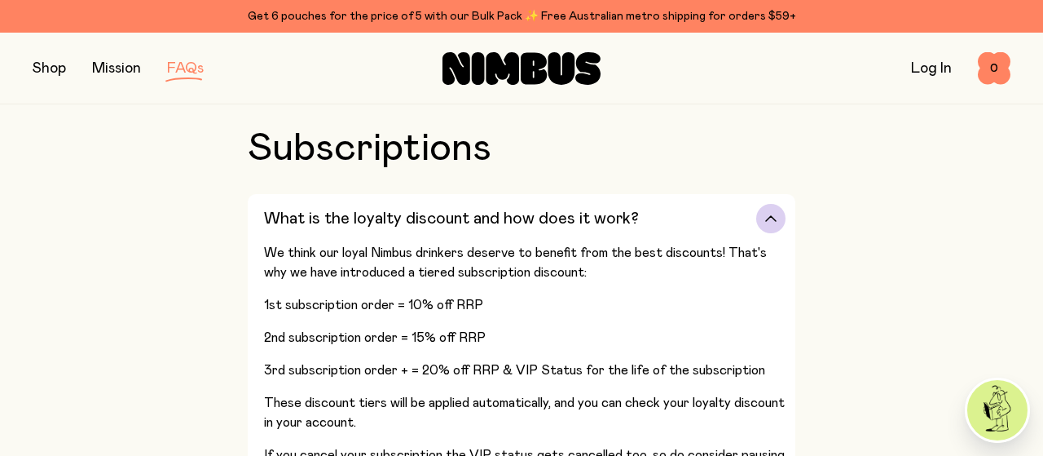
click at [772, 215] on icon "button" at bounding box center [770, 218] width 13 height 7
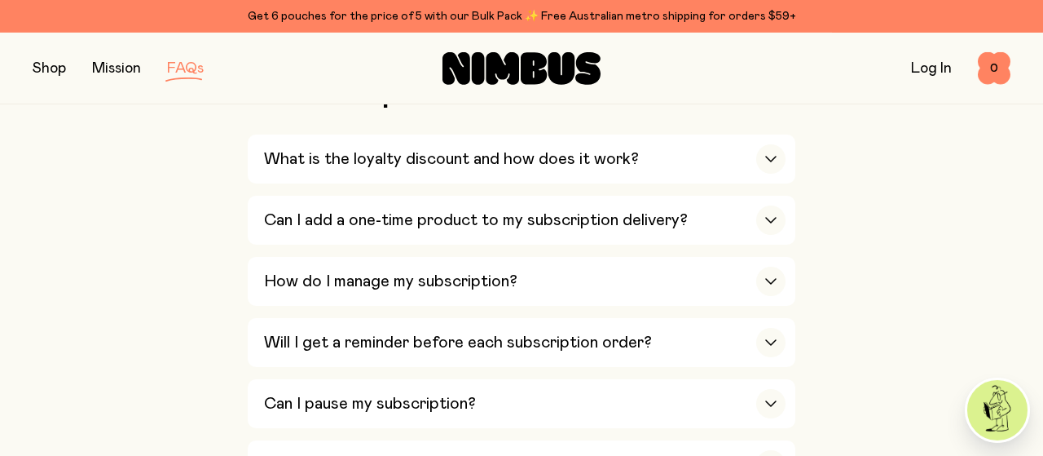
scroll to position [2034, 0]
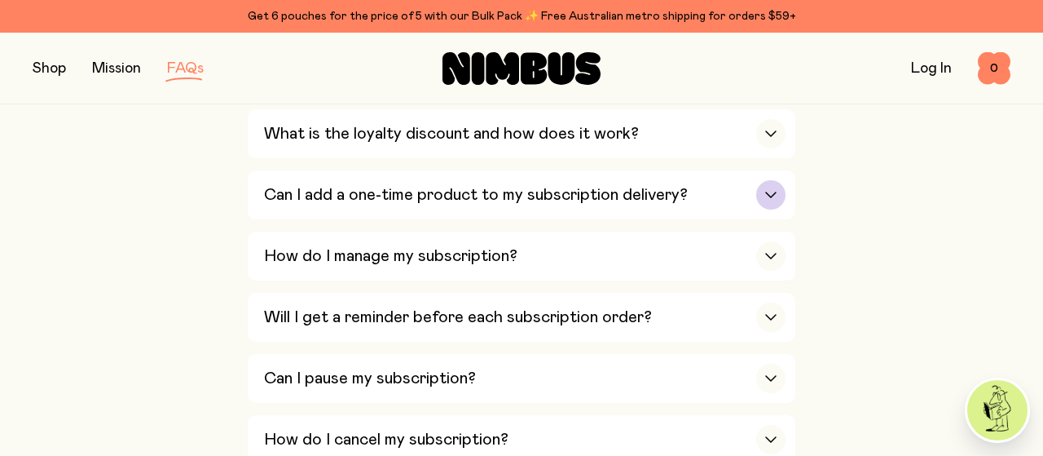
click at [777, 192] on icon "button" at bounding box center [770, 195] width 13 height 7
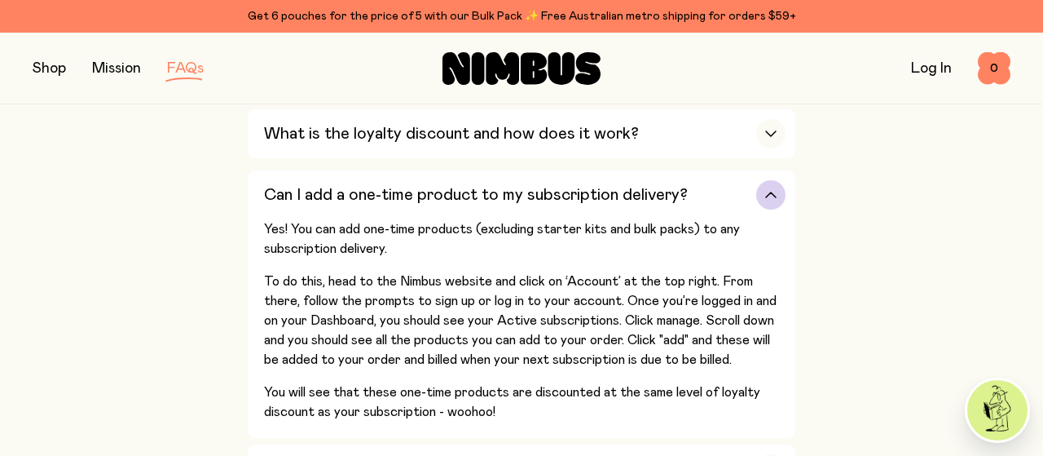
click at [777, 192] on icon "button" at bounding box center [770, 195] width 13 height 7
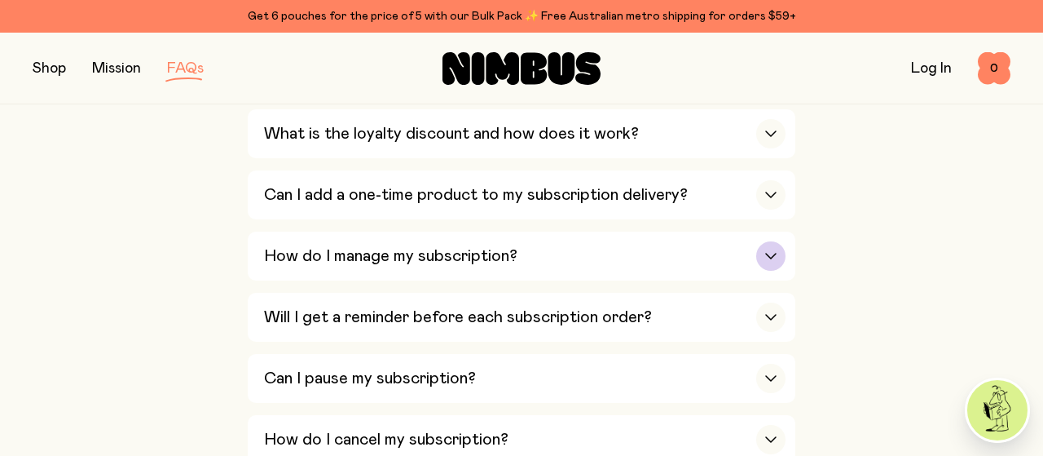
click at [770, 253] on icon "button" at bounding box center [770, 256] width 13 height 7
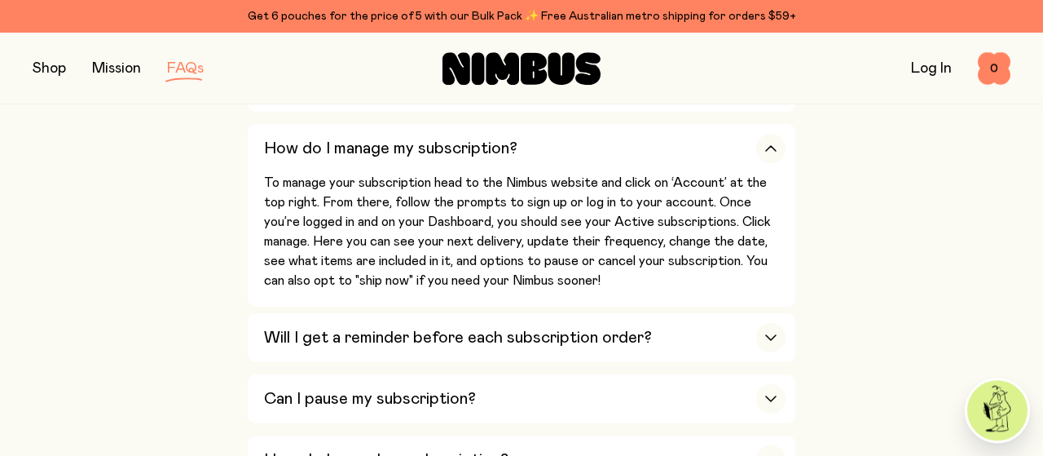
scroll to position [2119, 0]
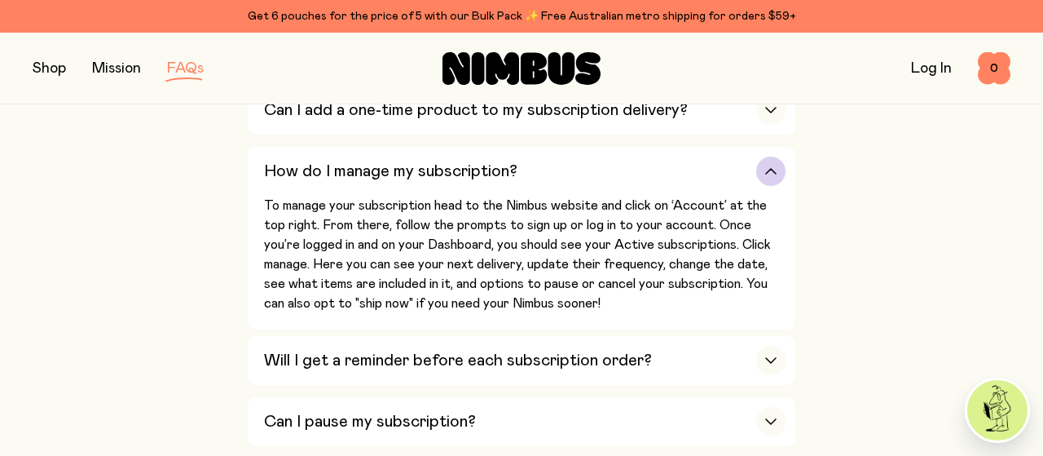
click at [774, 168] on icon "button" at bounding box center [770, 171] width 13 height 7
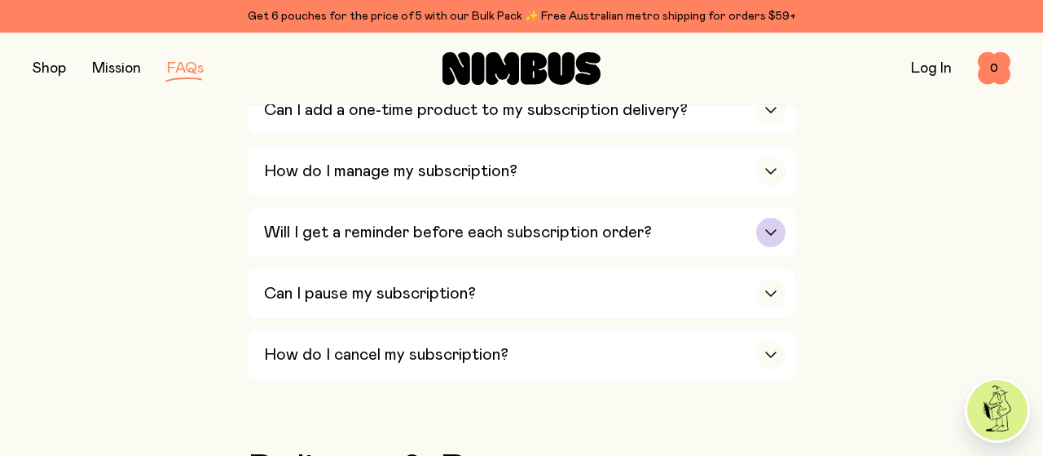
click at [773, 218] on div "button" at bounding box center [770, 232] width 29 height 29
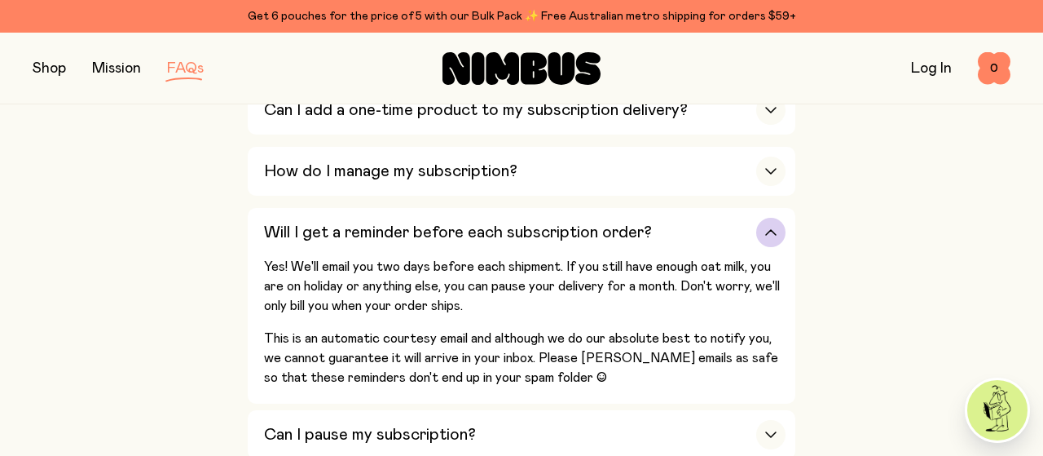
click at [772, 218] on div "button" at bounding box center [770, 232] width 29 height 29
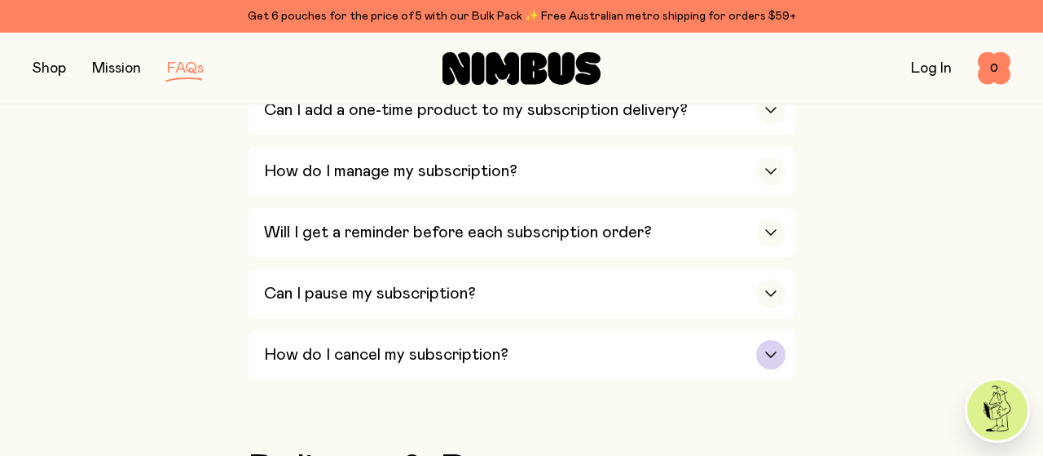
click at [775, 340] on div "button" at bounding box center [770, 354] width 29 height 29
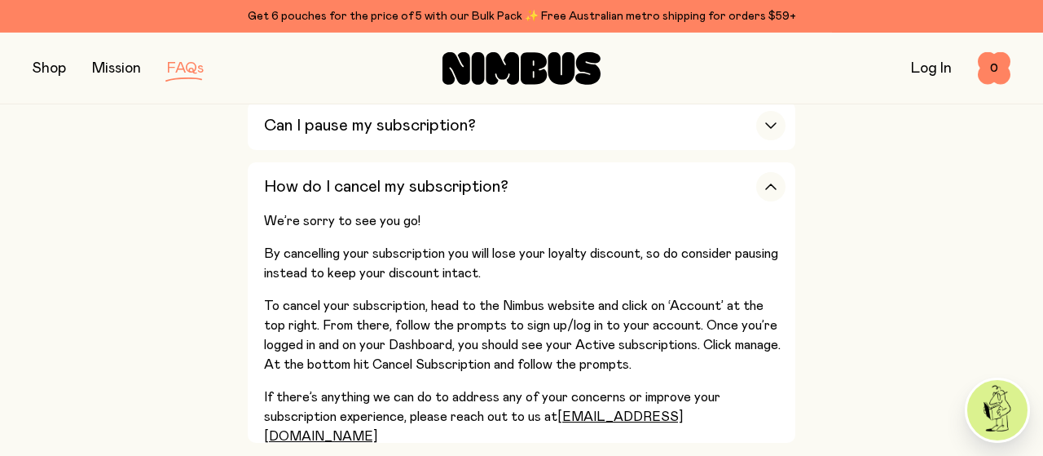
scroll to position [2289, 0]
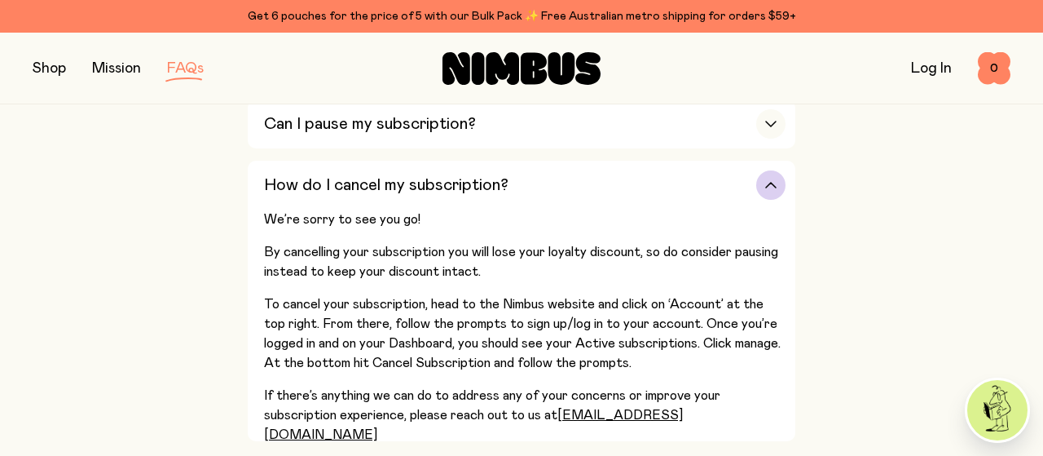
click at [773, 182] on icon "button" at bounding box center [770, 185] width 13 height 7
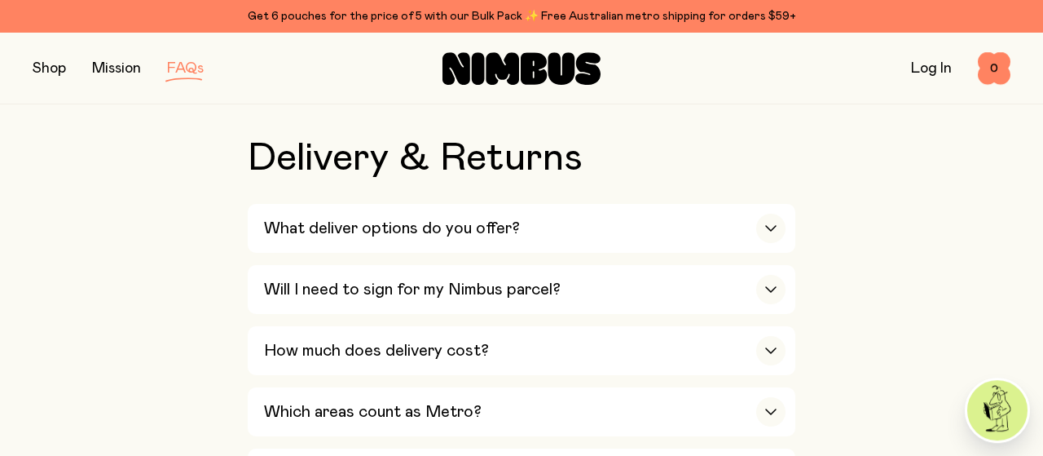
scroll to position [2458, 0]
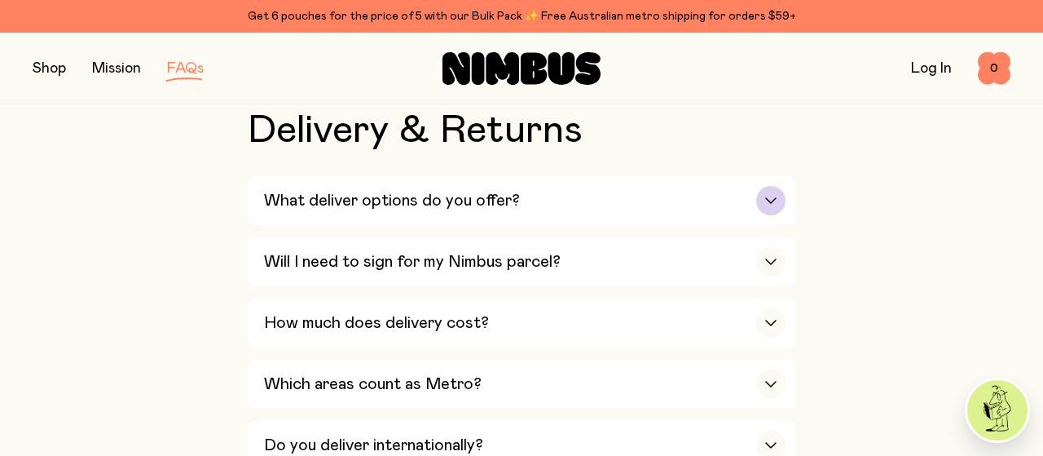
click at [771, 197] on icon "button" at bounding box center [770, 200] width 13 height 7
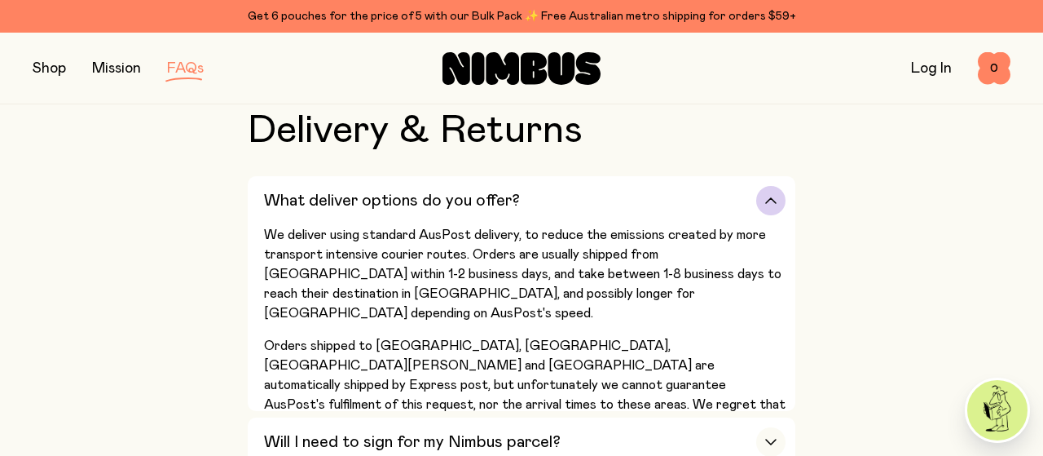
click at [772, 186] on div "button" at bounding box center [770, 200] width 29 height 29
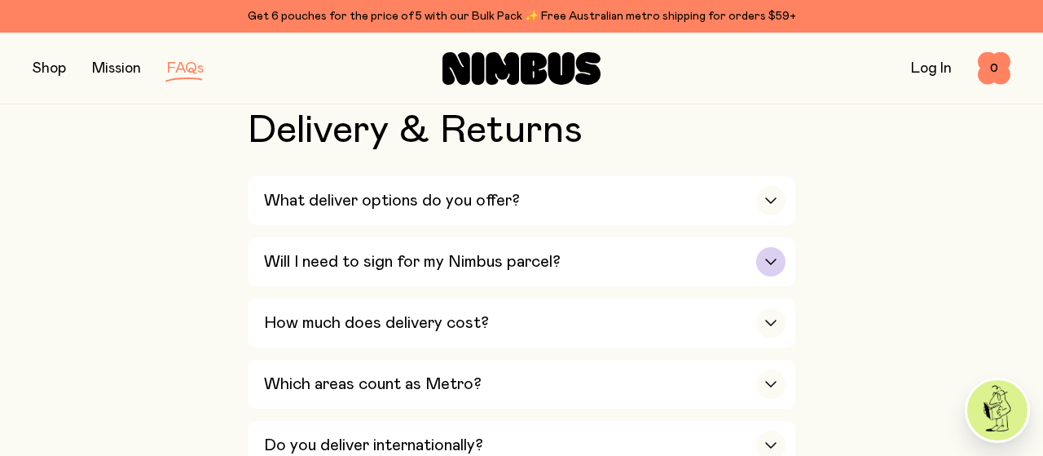
click at [773, 247] on div "button" at bounding box center [770, 261] width 29 height 29
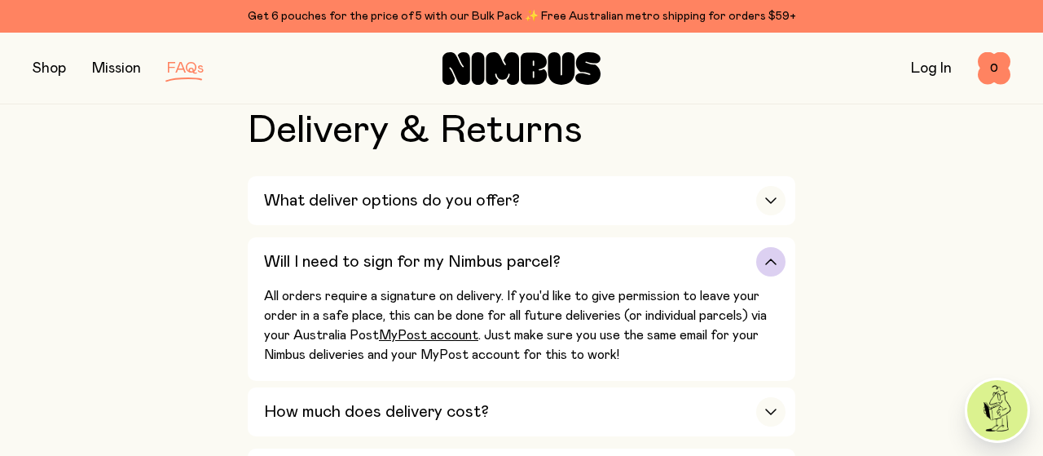
click at [770, 258] on icon "button" at bounding box center [770, 261] width 13 height 7
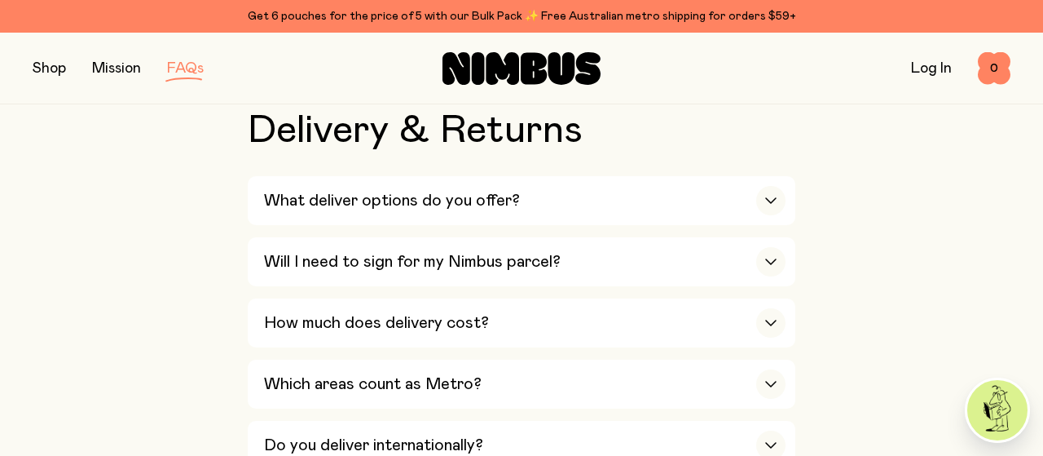
scroll to position [2543, 0]
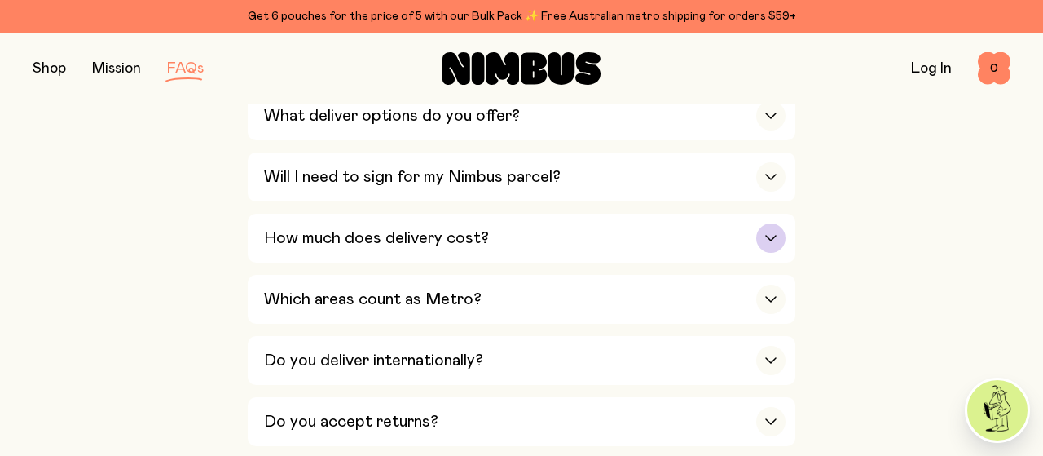
click at [766, 235] on icon "button" at bounding box center [770, 238] width 13 height 7
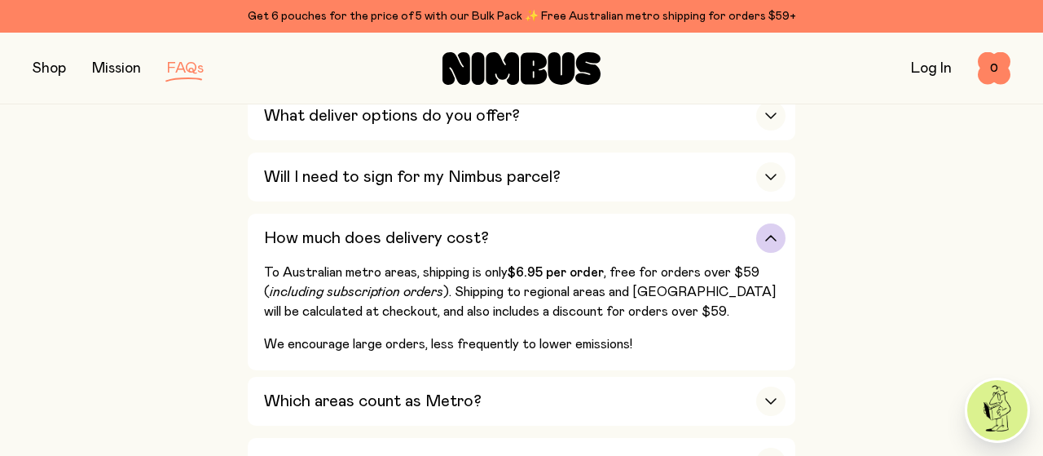
click at [768, 223] on div "button" at bounding box center [770, 237] width 29 height 29
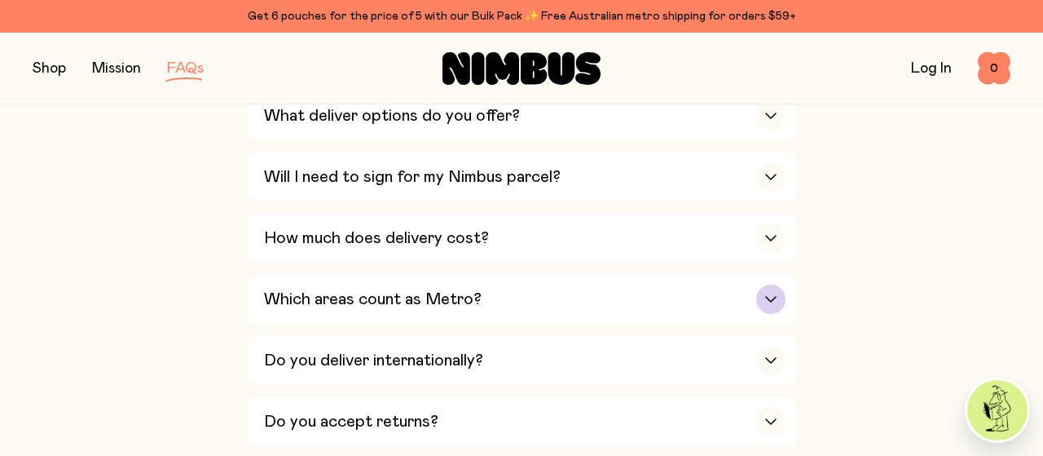
click at [772, 284] on div "button" at bounding box center [770, 298] width 29 height 29
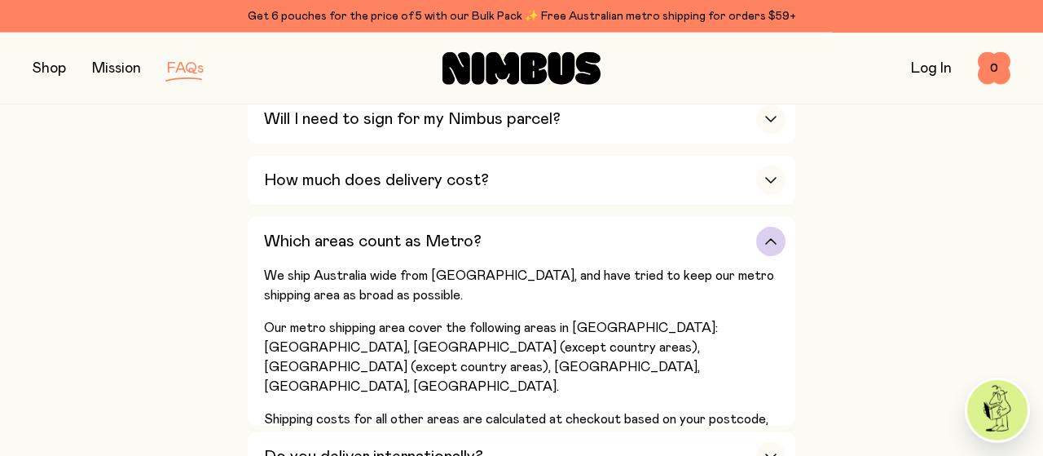
scroll to position [2628, 0]
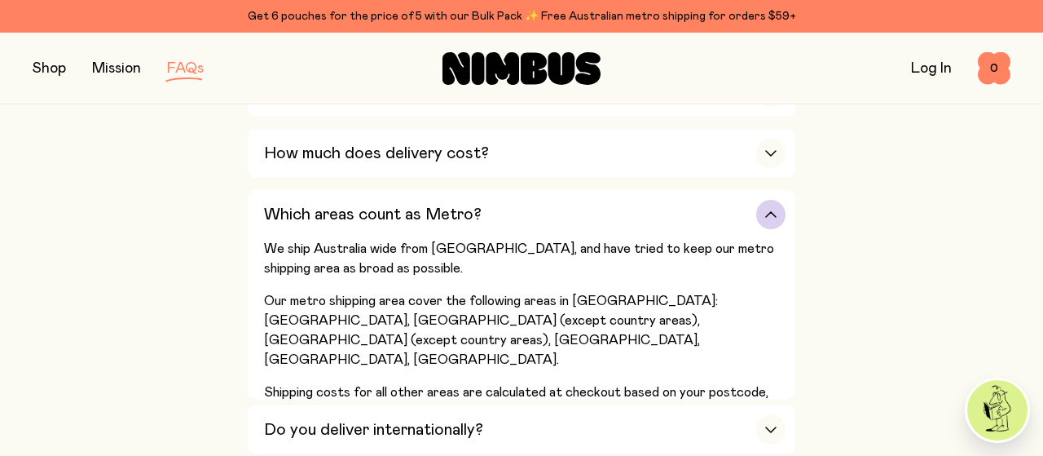
click at [771, 211] on icon "button" at bounding box center [770, 214] width 13 height 7
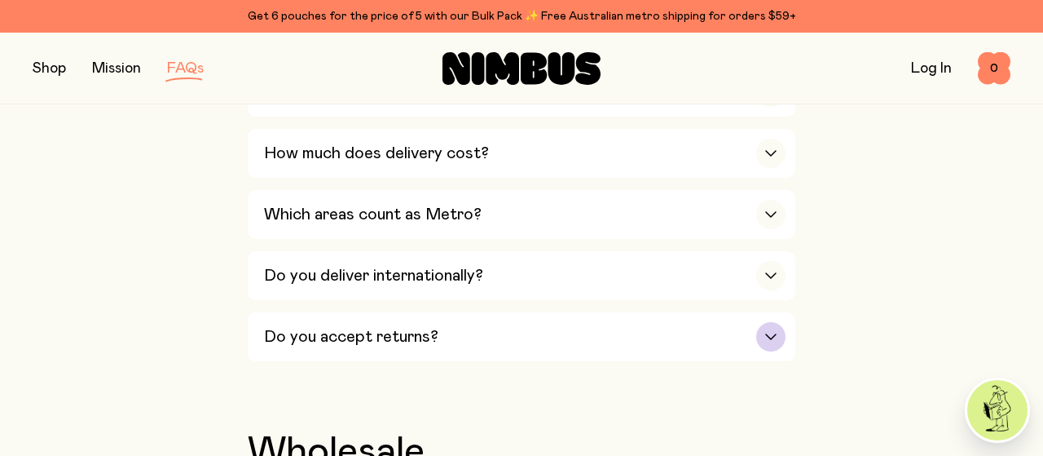
click at [772, 334] on icon "button" at bounding box center [771, 336] width 10 height 5
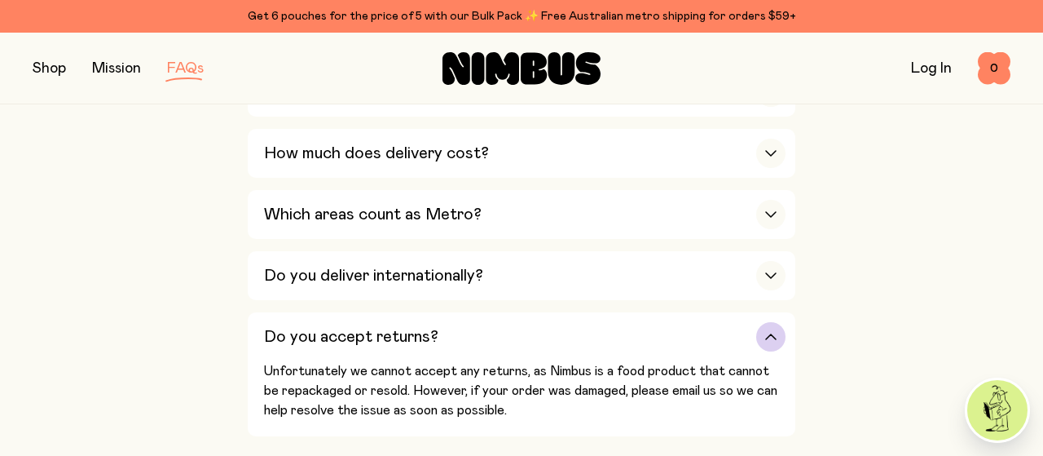
click at [777, 322] on div "button" at bounding box center [770, 336] width 29 height 29
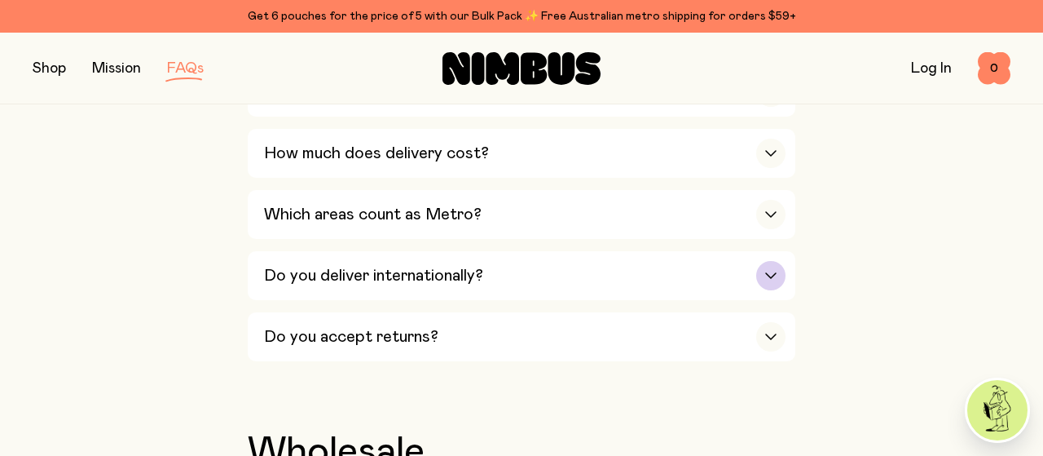
click at [773, 273] on icon "button" at bounding box center [771, 275] width 10 height 5
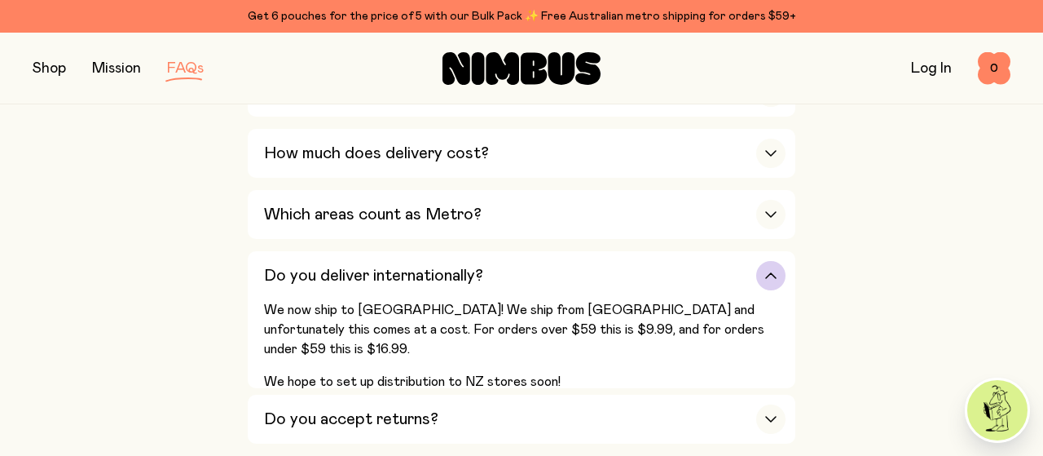
click at [773, 272] on icon "button" at bounding box center [770, 275] width 13 height 7
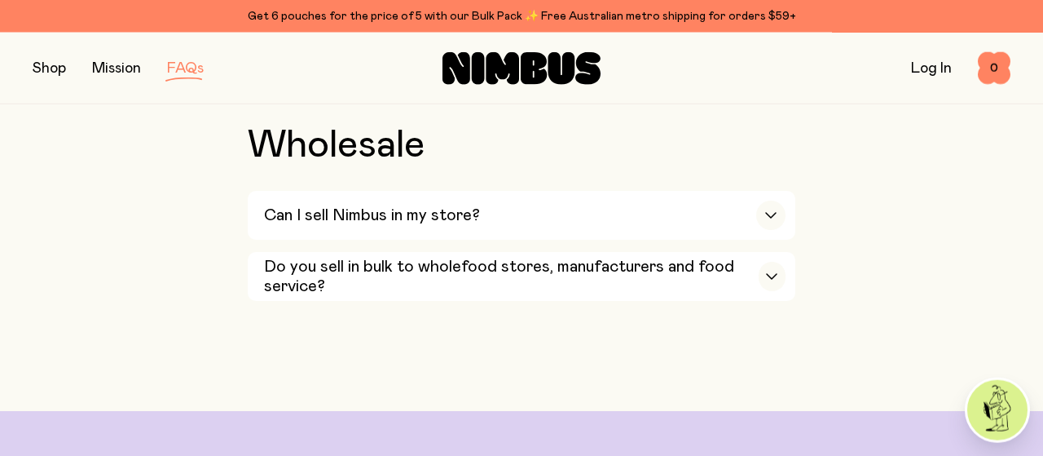
scroll to position [2967, 0]
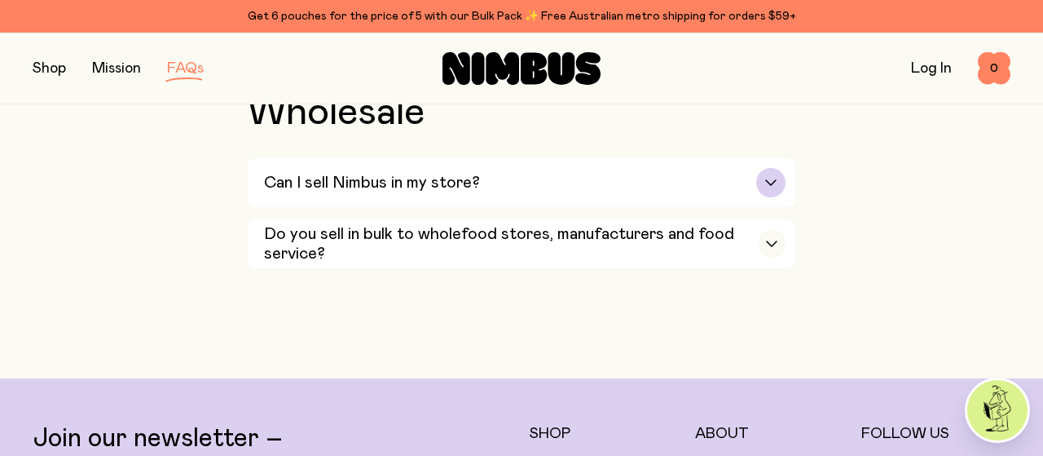
click at [774, 168] on div "button" at bounding box center [770, 182] width 29 height 29
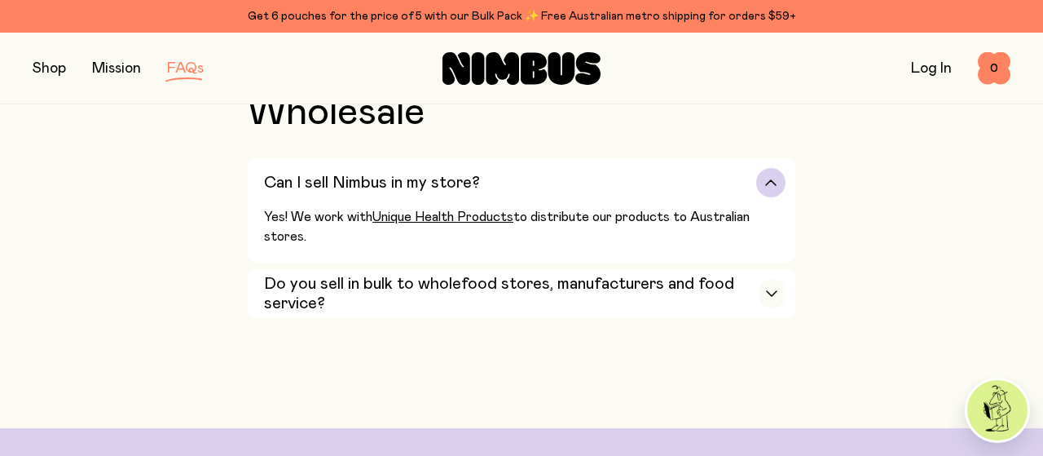
click at [771, 180] on icon "button" at bounding box center [771, 182] width 10 height 5
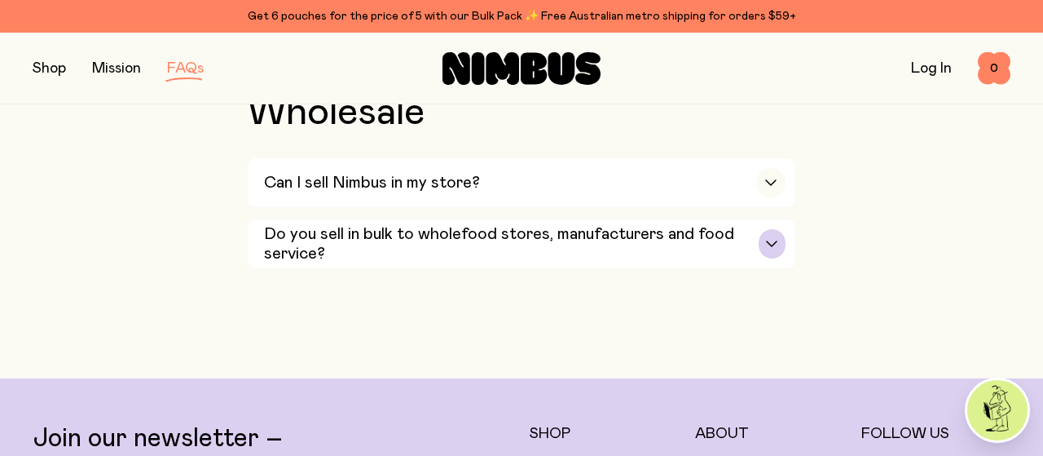
click at [772, 229] on div "button" at bounding box center [772, 243] width 27 height 29
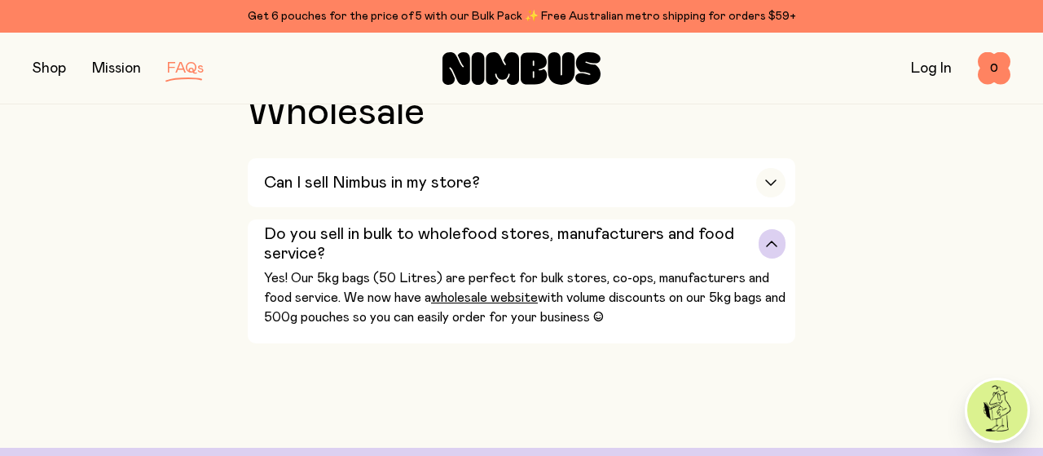
click at [772, 241] on icon "button" at bounding box center [772, 243] width 10 height 5
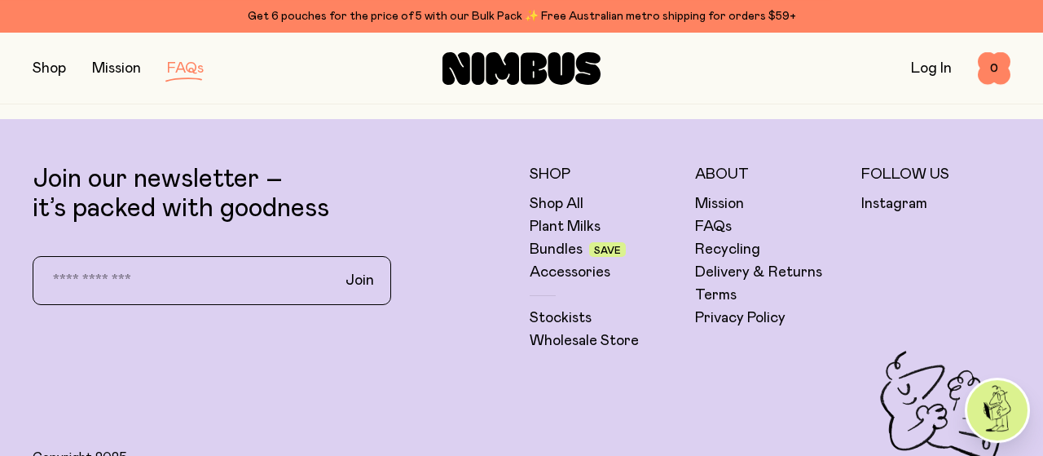
scroll to position [3221, 0]
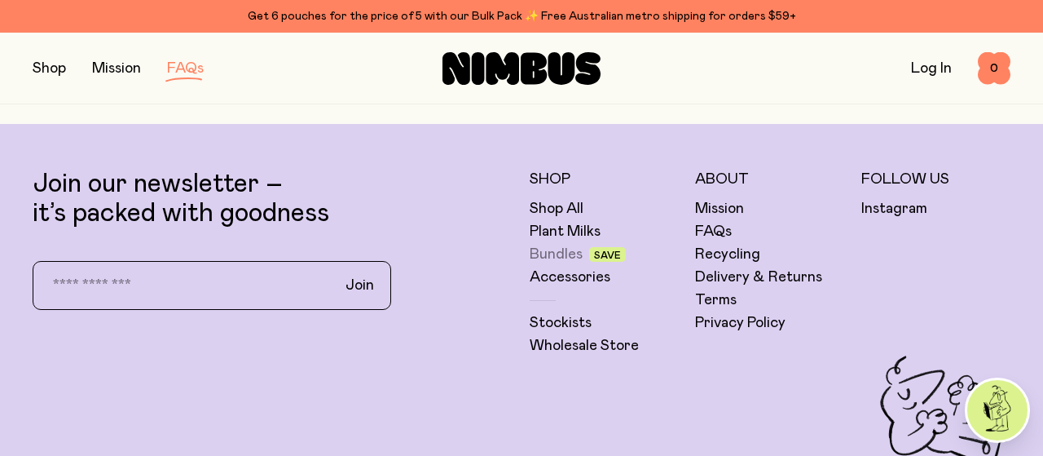
click at [557, 245] on link "Bundles" at bounding box center [556, 255] width 53 height 20
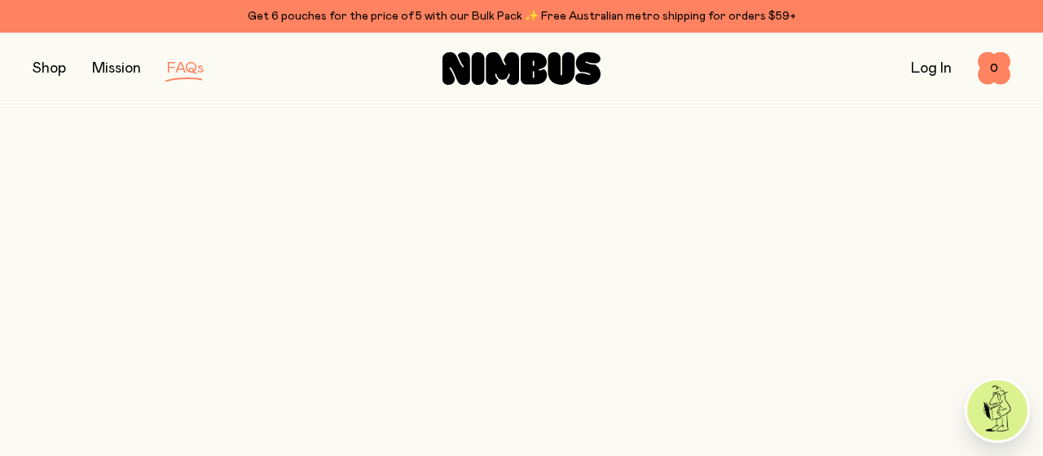
scroll to position [3221, 0]
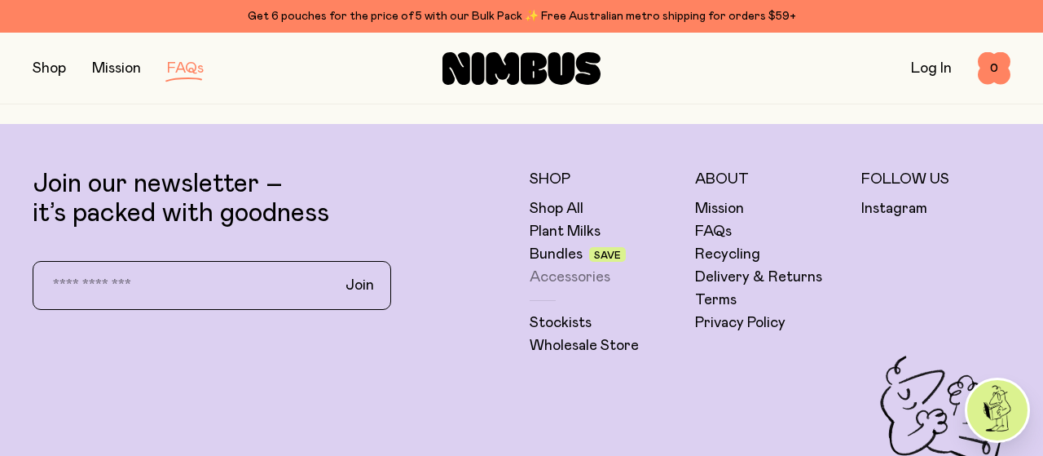
click at [552, 267] on link "Accessories" at bounding box center [570, 277] width 81 height 20
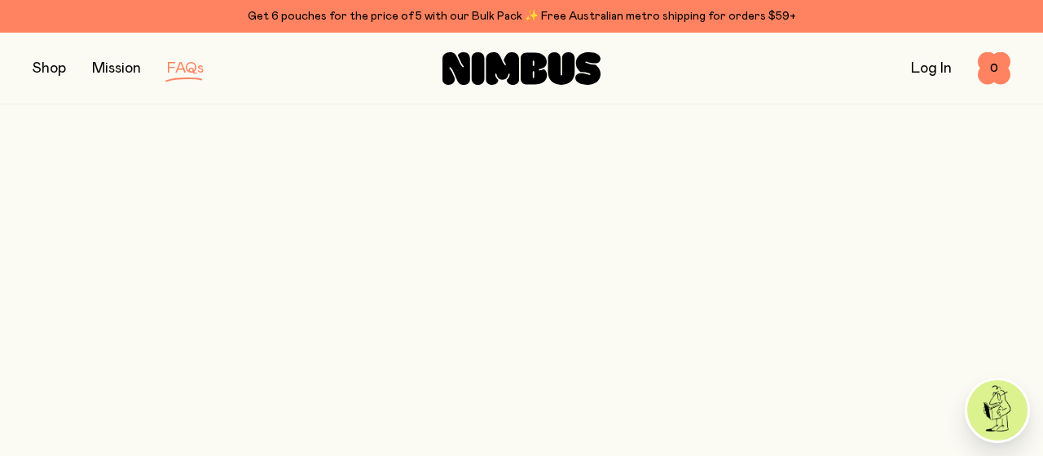
scroll to position [3221, 0]
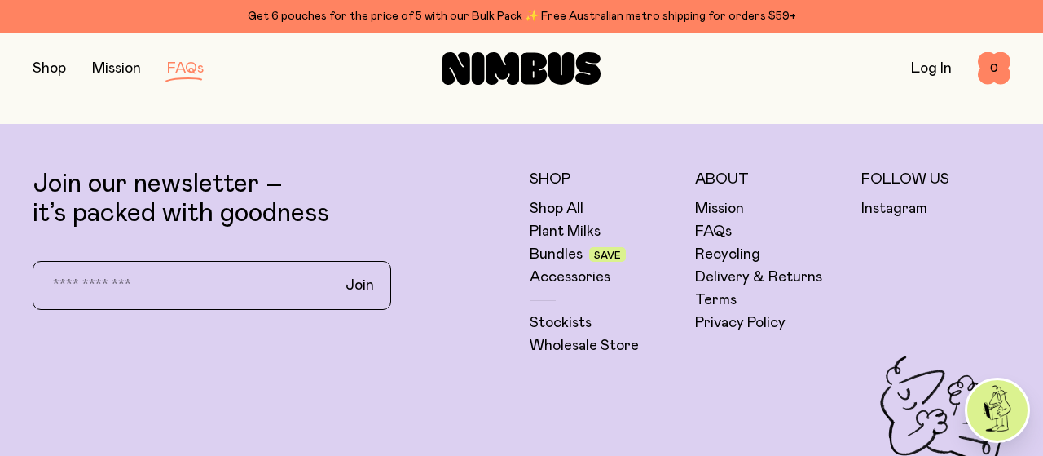
click at [373, 17] on div "Get 6 pouches for the price of 5 with our Bulk Pack ✨ Free Australian metro shi…" at bounding box center [522, 17] width 978 height 20
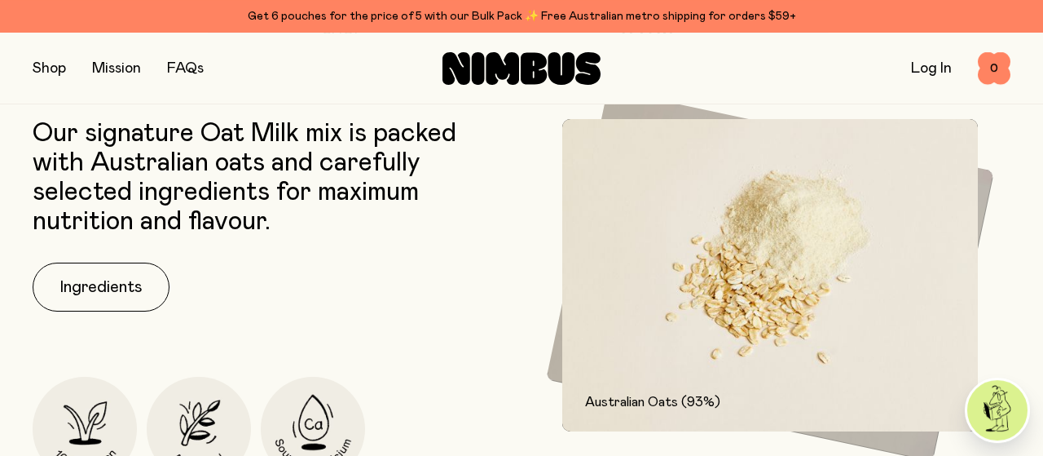
scroll to position [593, 0]
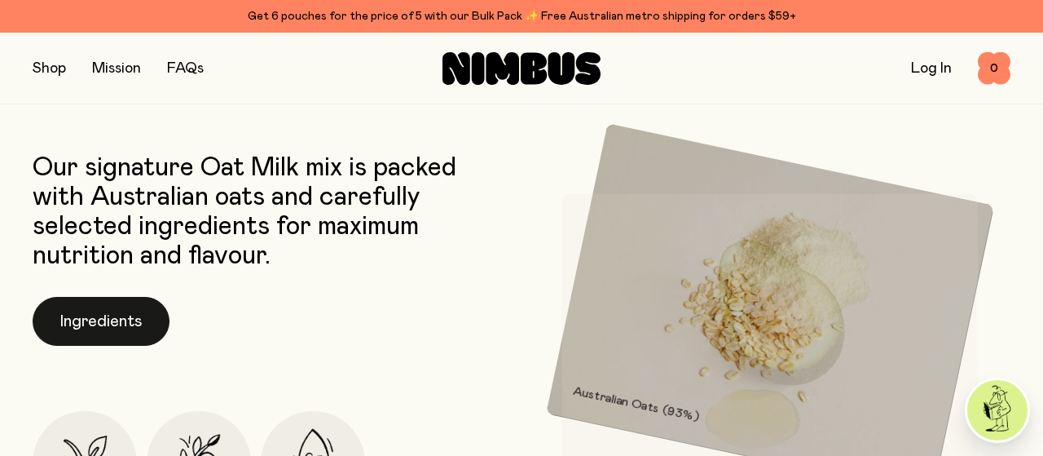
click at [114, 315] on button "Ingredients" at bounding box center [101, 321] width 137 height 49
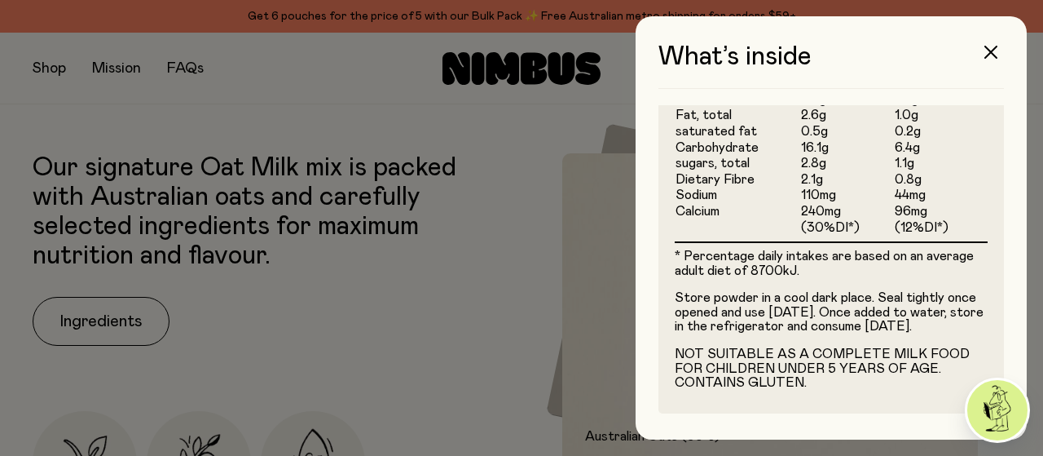
scroll to position [611, 0]
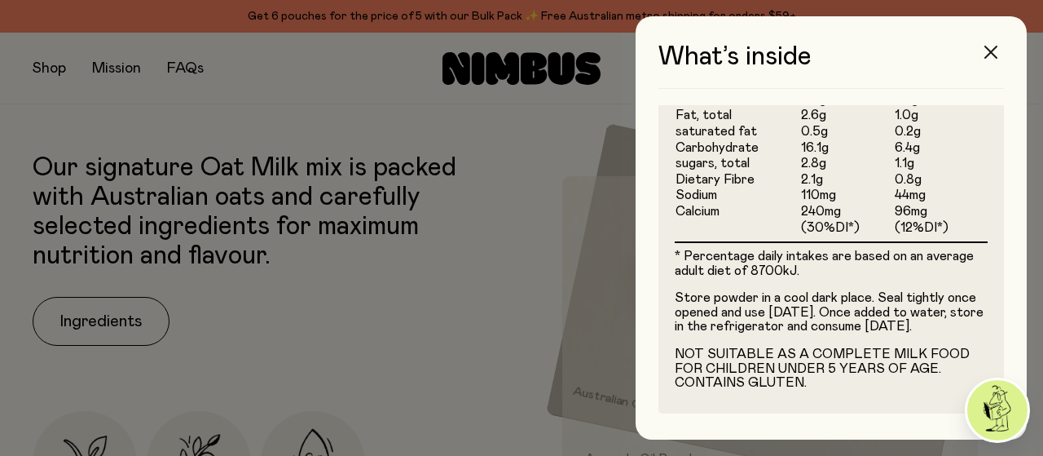
click at [992, 55] on icon "button" at bounding box center [991, 52] width 13 height 13
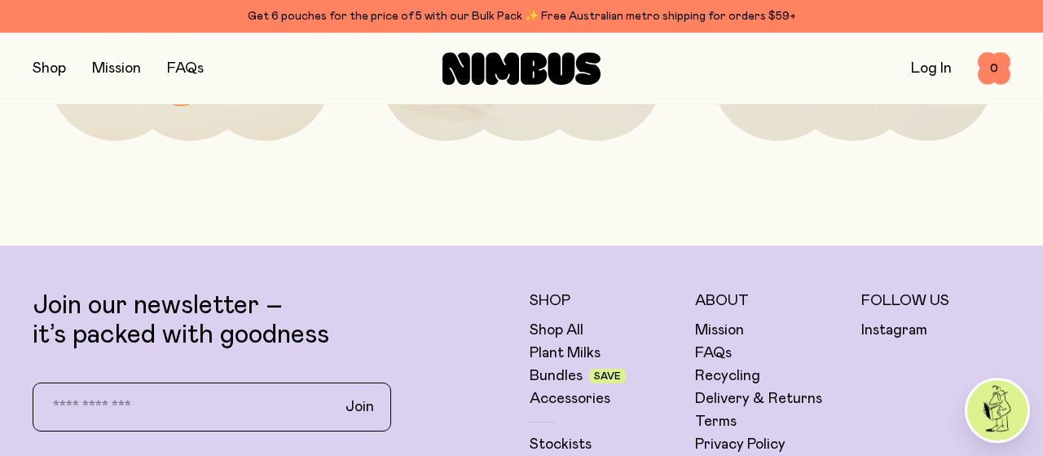
scroll to position [3899, 0]
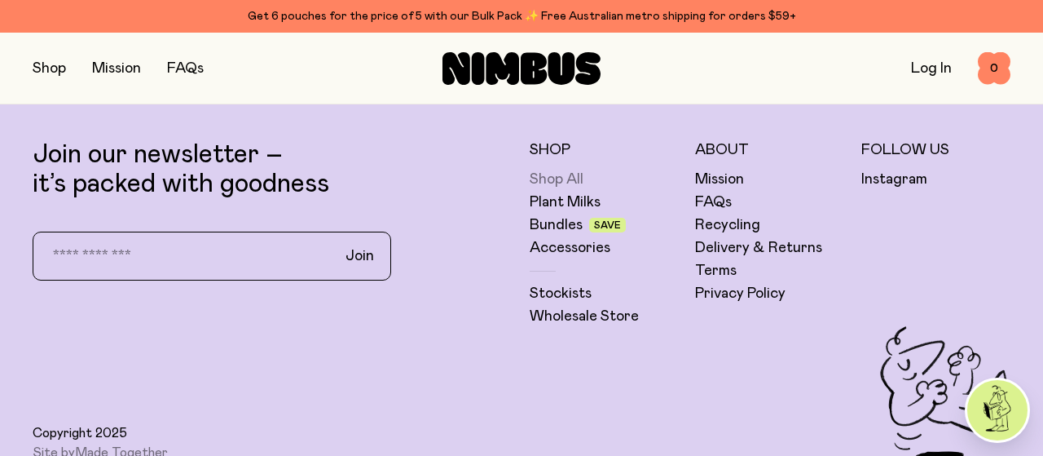
click at [549, 182] on link "Shop All" at bounding box center [557, 180] width 54 height 20
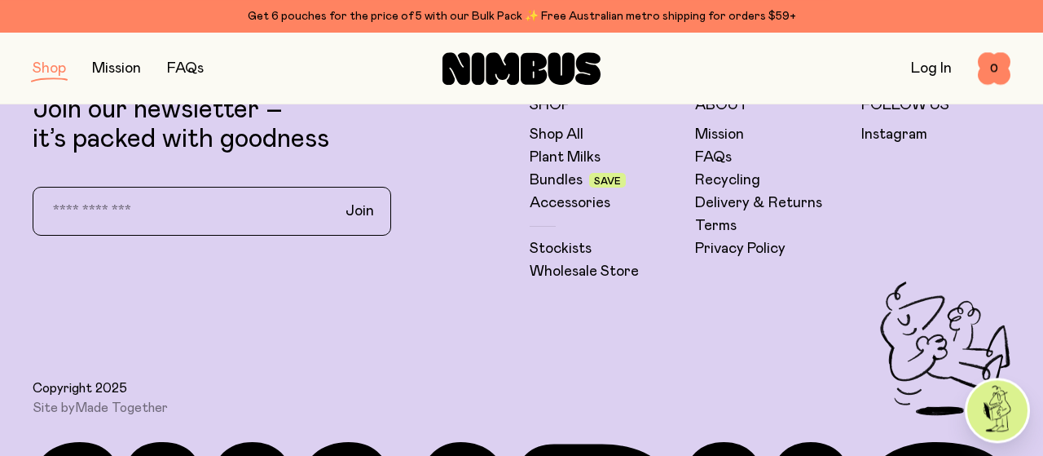
scroll to position [2663, 0]
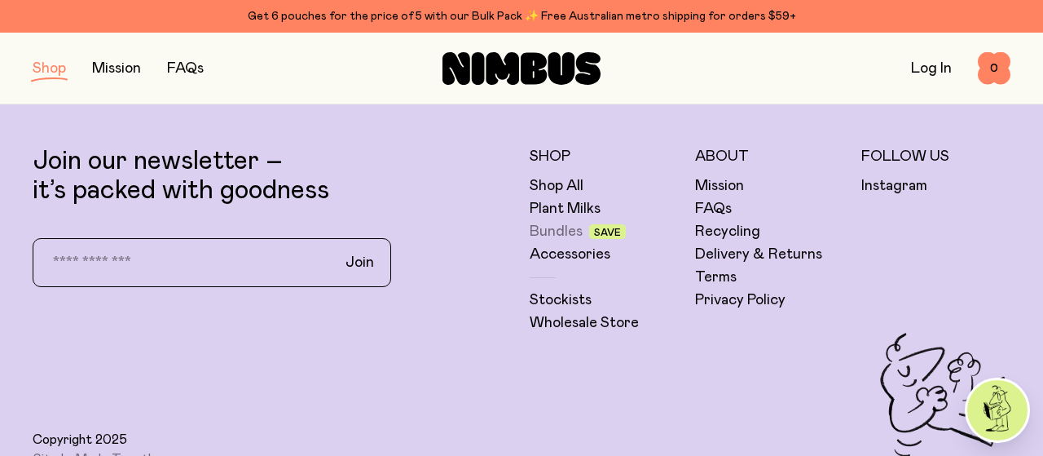
click at [558, 231] on link "Bundles" at bounding box center [556, 232] width 53 height 20
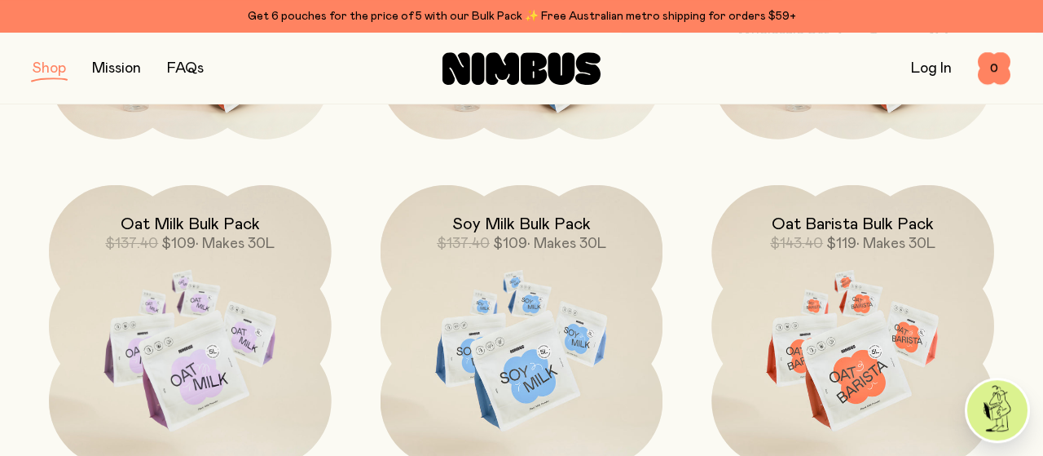
scroll to position [509, 0]
